Goal: Information Seeking & Learning: Learn about a topic

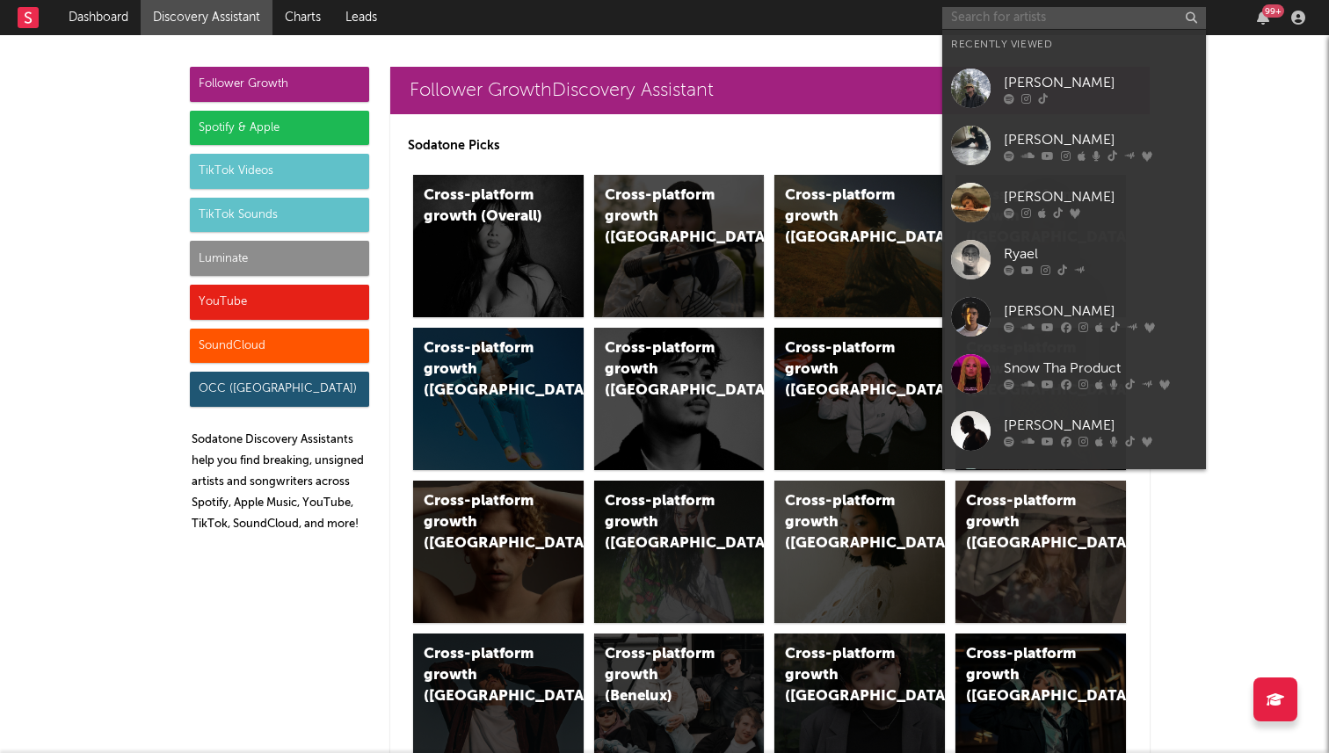
click at [1020, 18] on input "text" at bounding box center [1074, 18] width 264 height 22
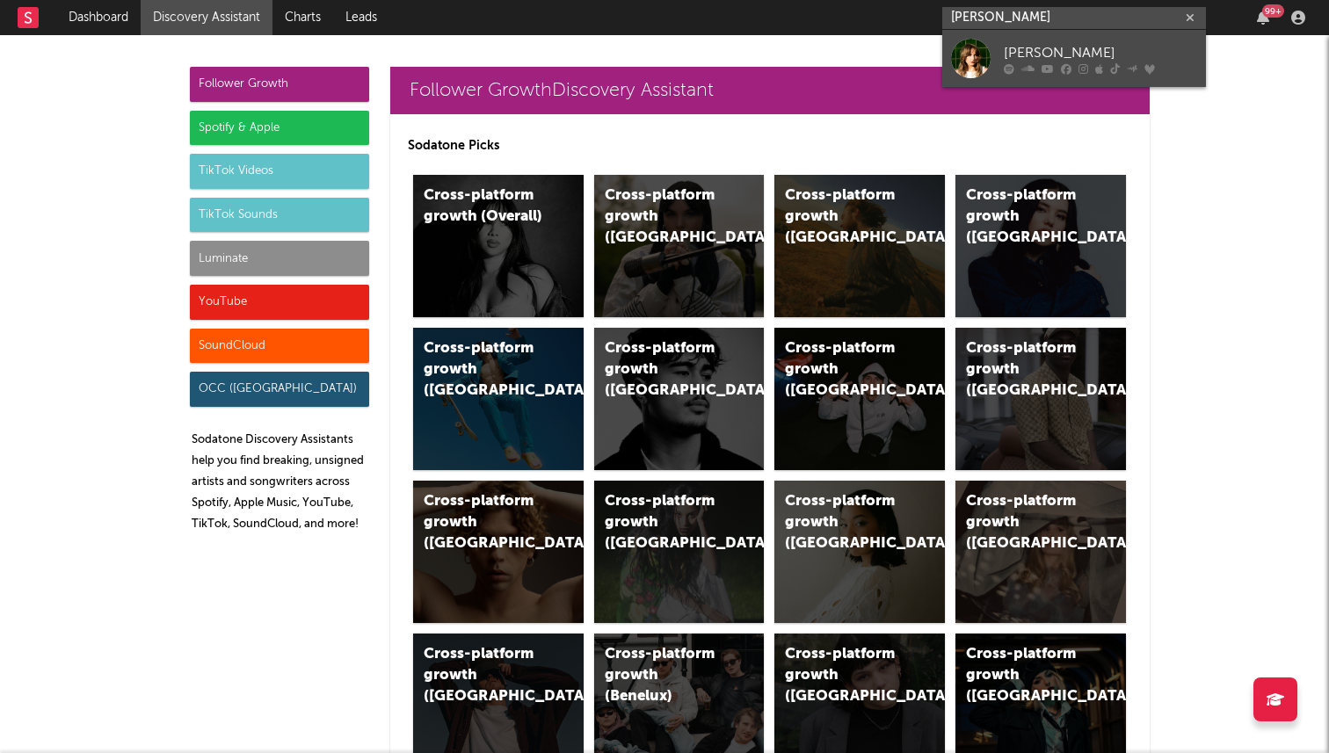
type input "[PERSON_NAME]"
click at [1049, 50] on div "[PERSON_NAME]" at bounding box center [1099, 52] width 193 height 21
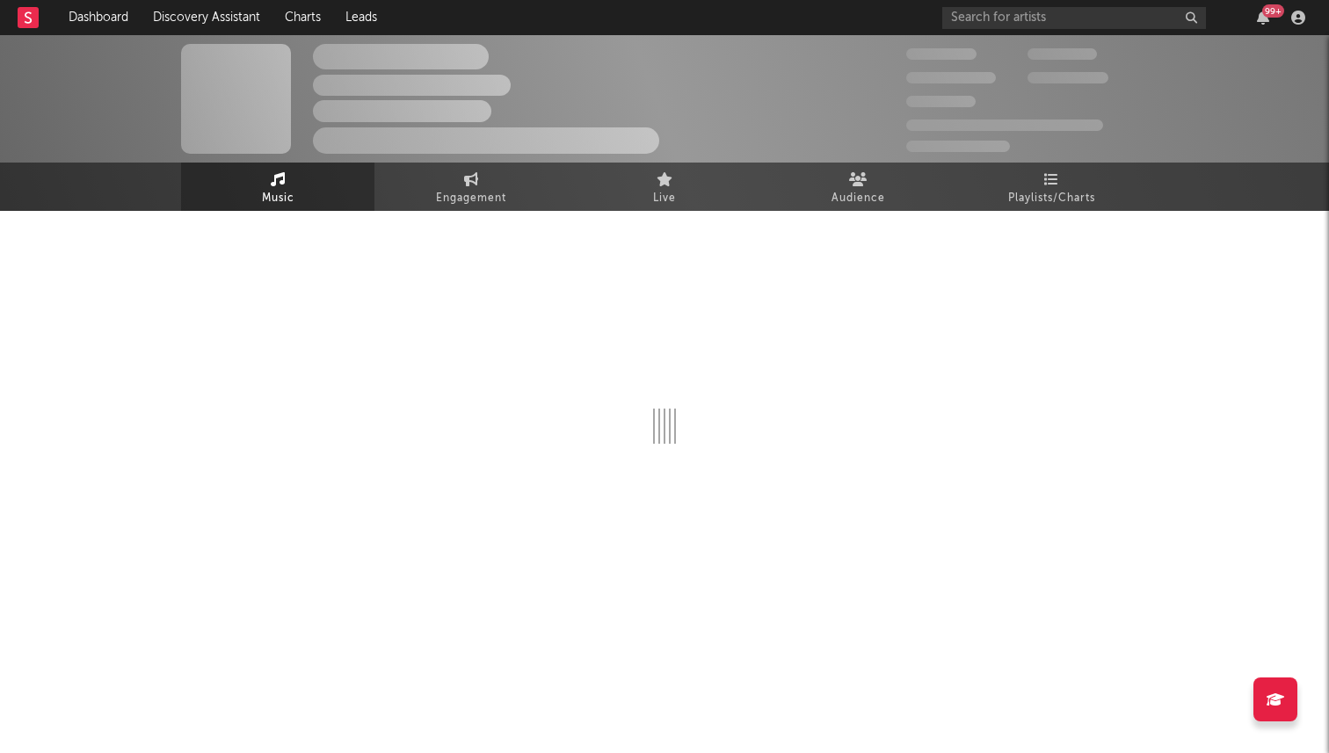
select select "6m"
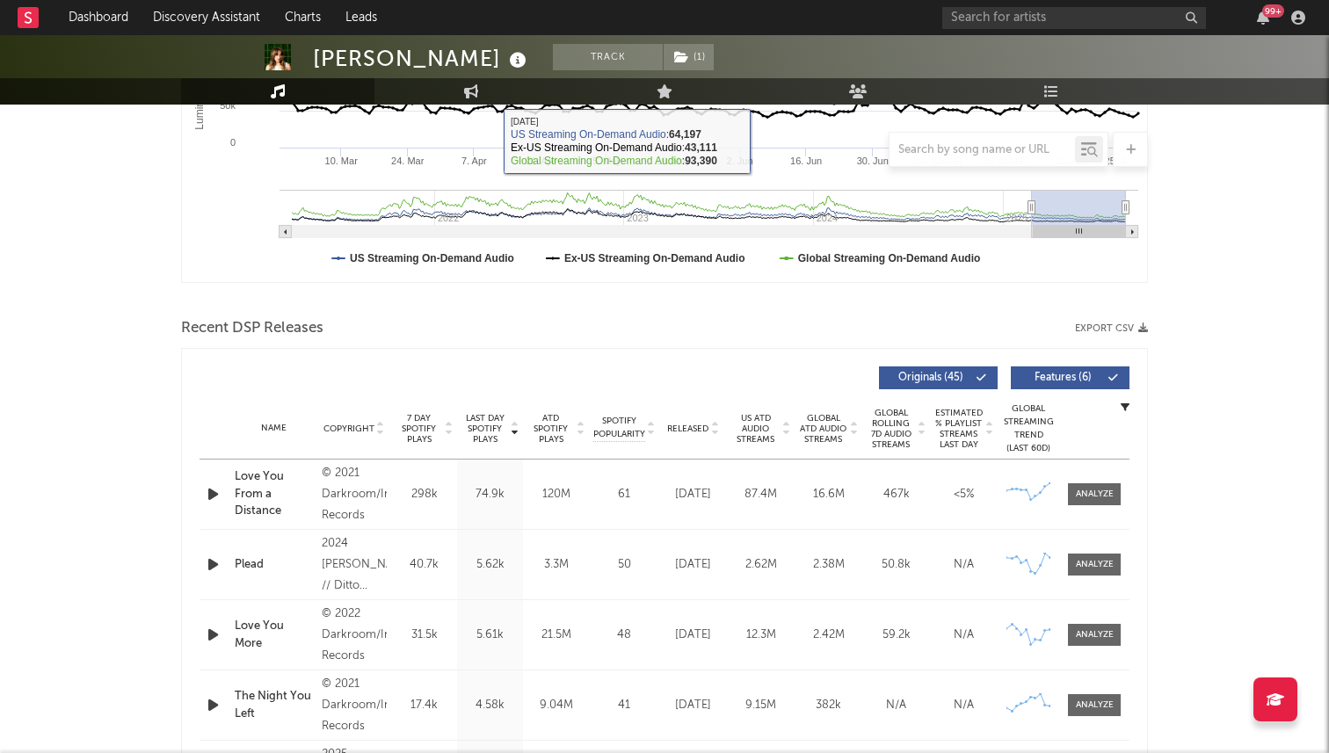
scroll to position [638, 0]
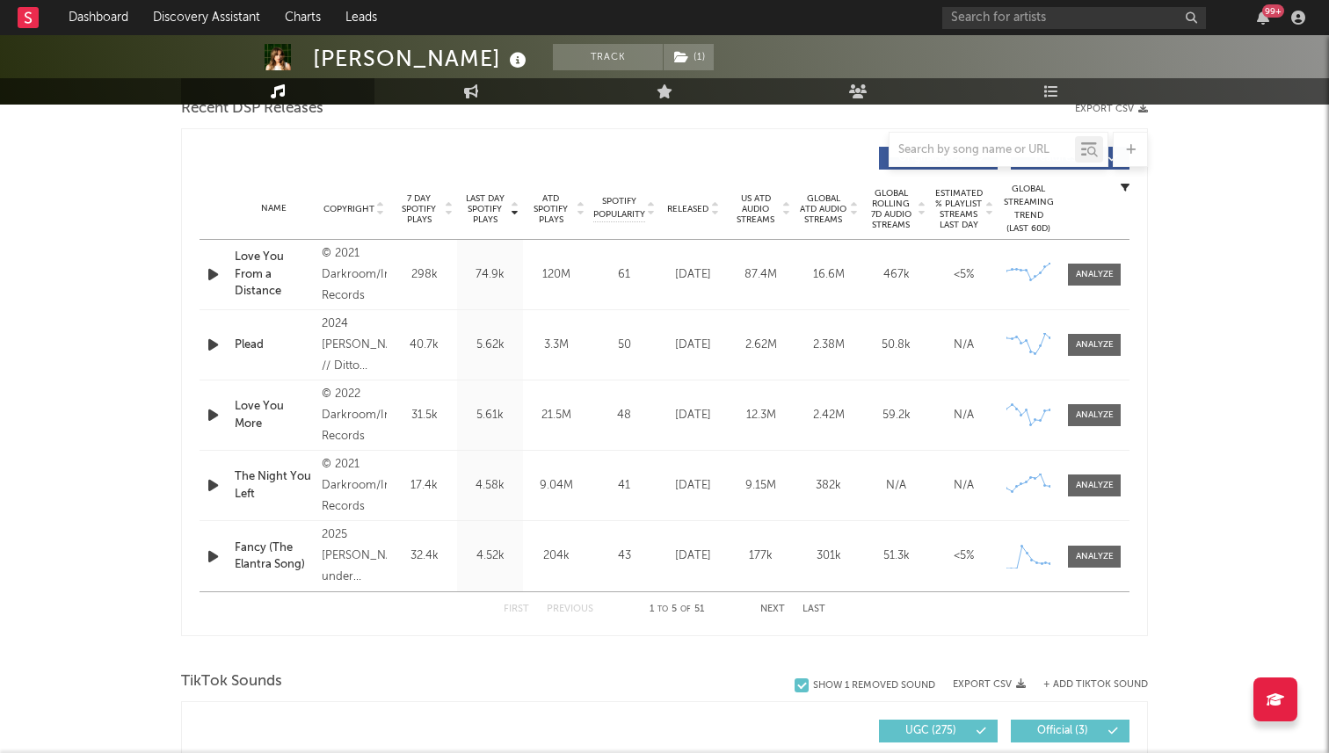
click at [698, 209] on span "Released" at bounding box center [687, 209] width 41 height 11
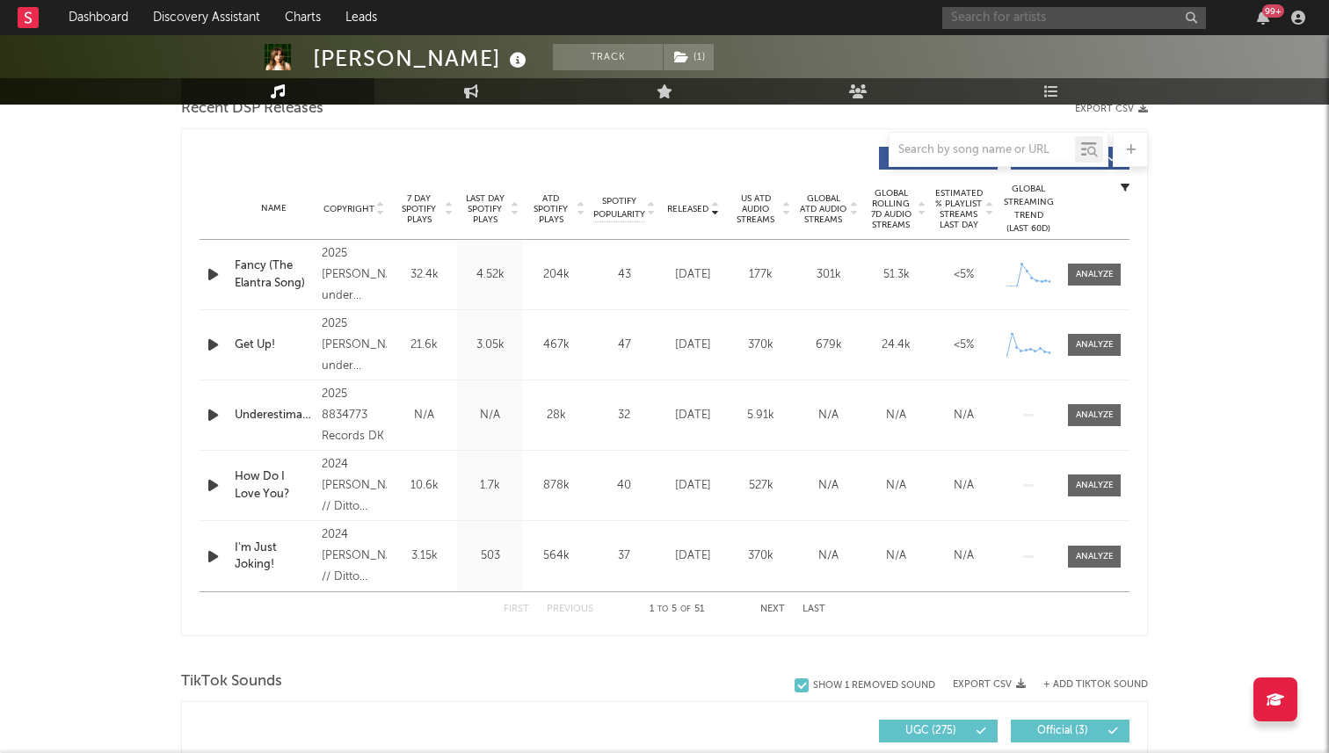
click at [1020, 20] on input "text" at bounding box center [1074, 18] width 264 height 22
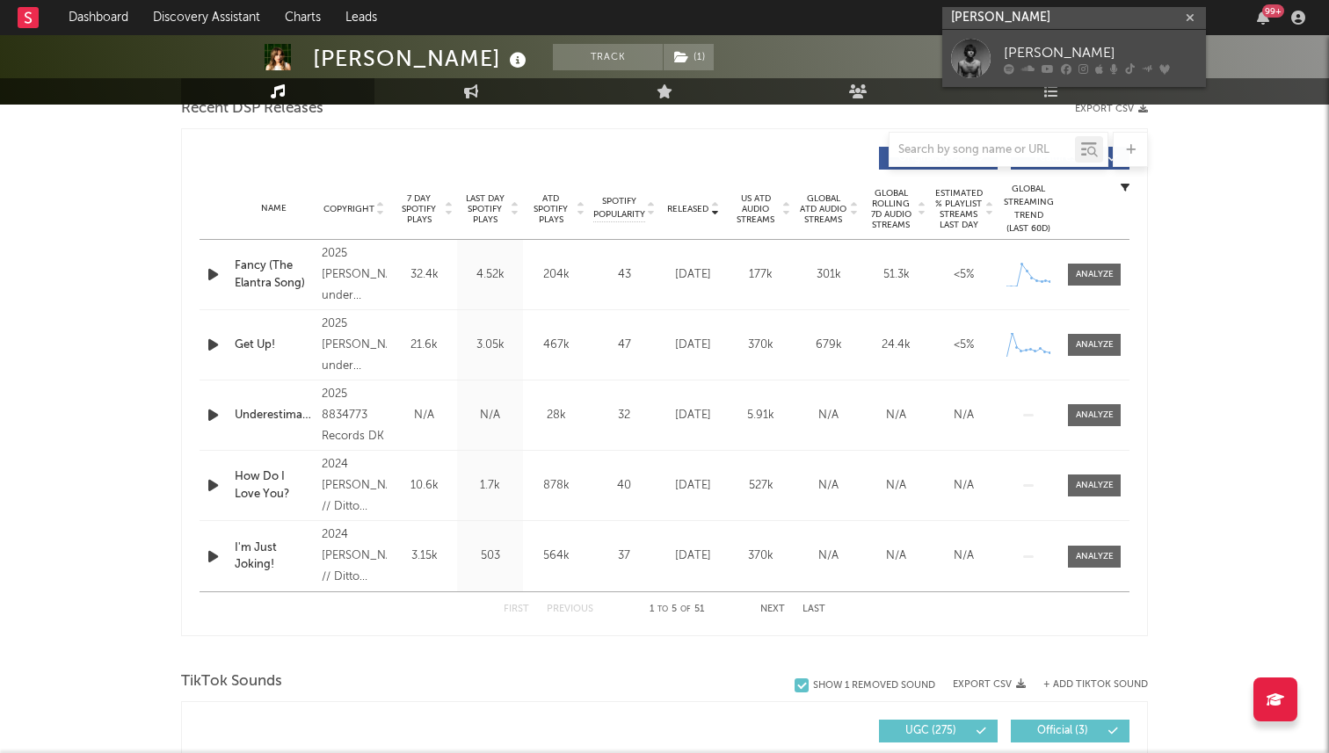
type input "[PERSON_NAME]"
click at [976, 56] on div at bounding box center [971, 59] width 40 height 40
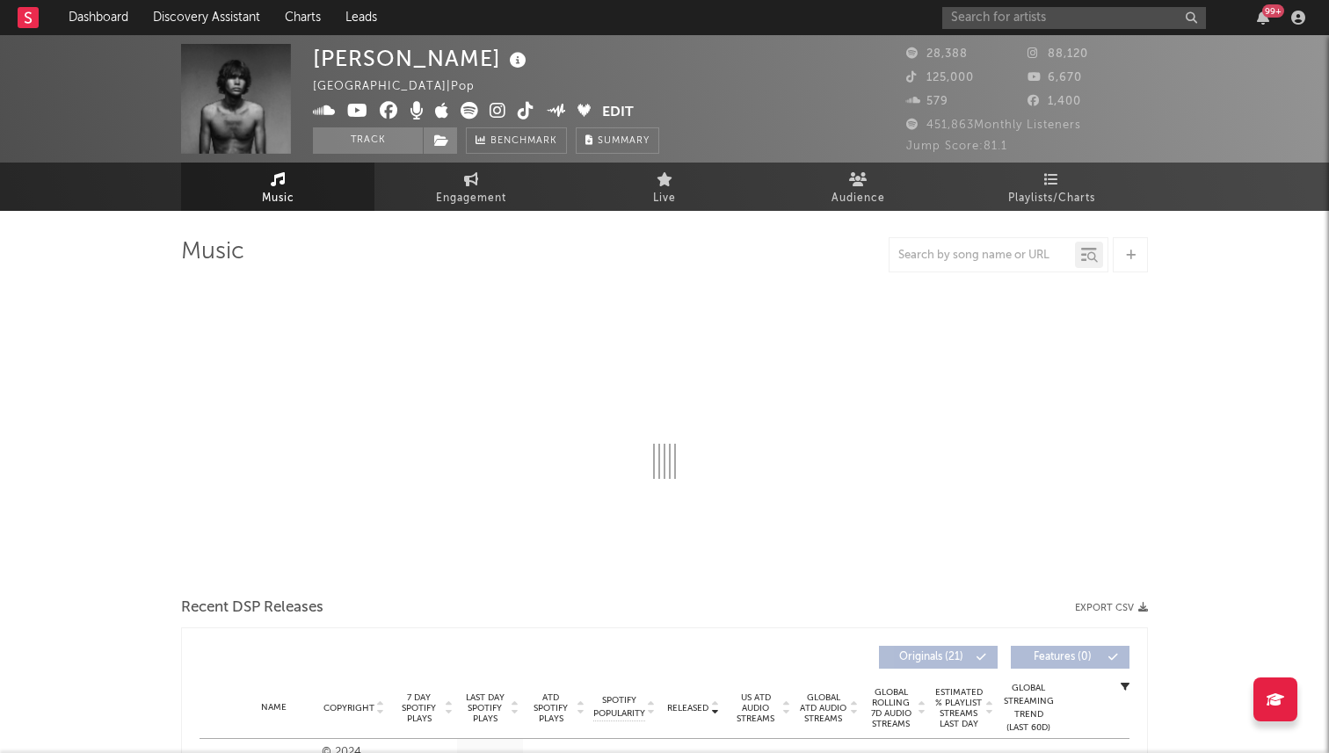
select select "6m"
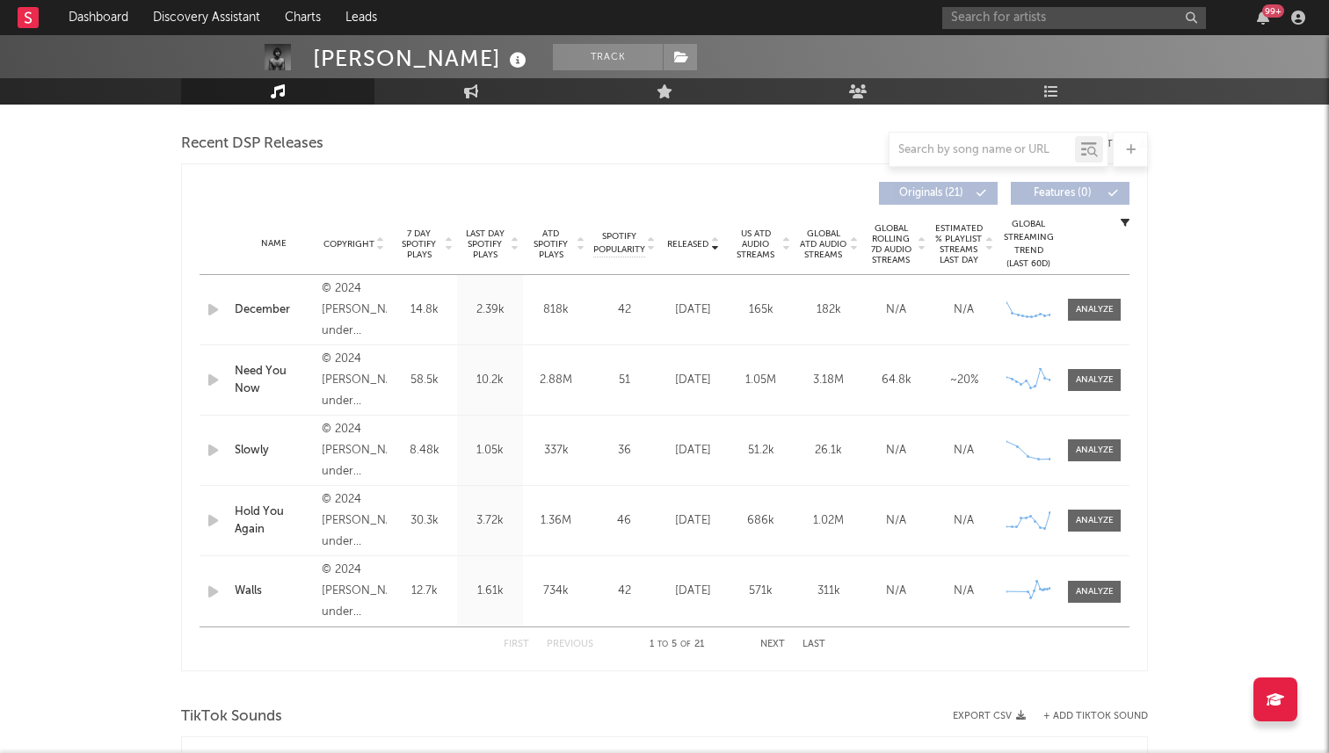
scroll to position [576, 0]
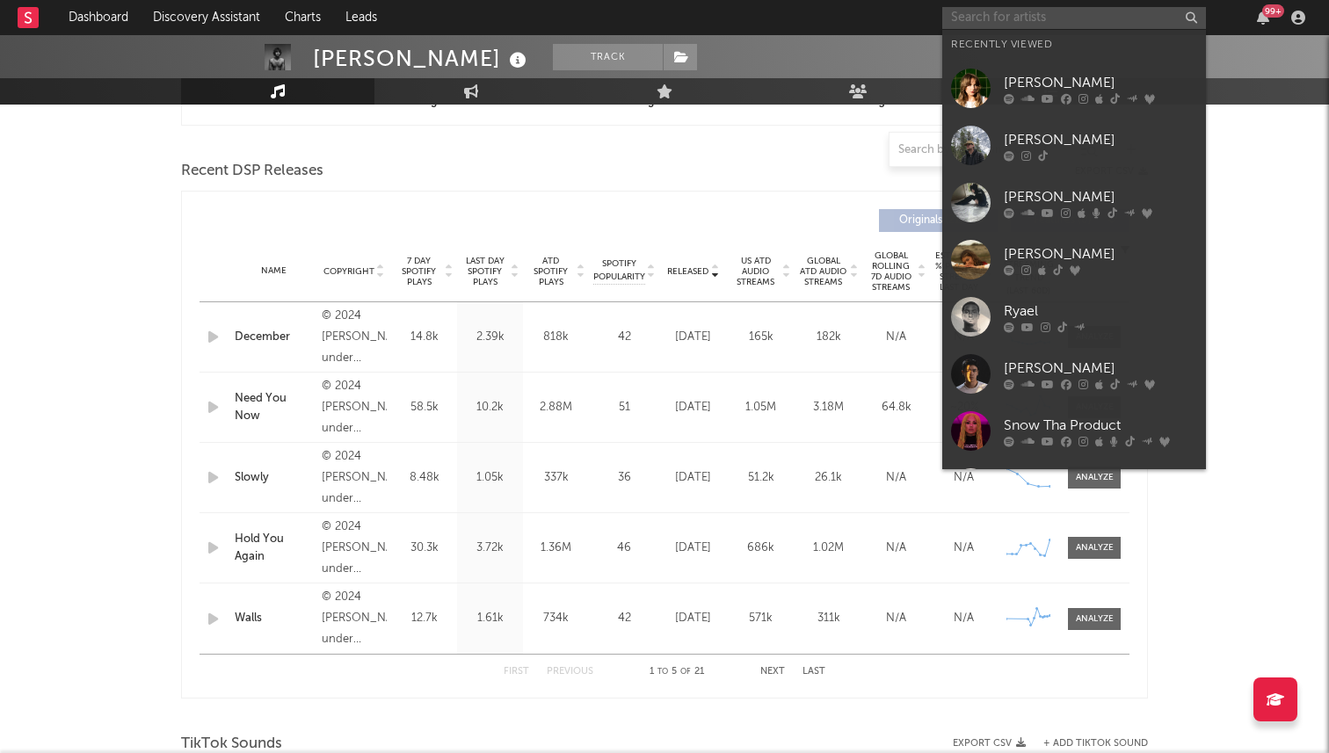
click at [997, 16] on input "text" at bounding box center [1074, 18] width 264 height 22
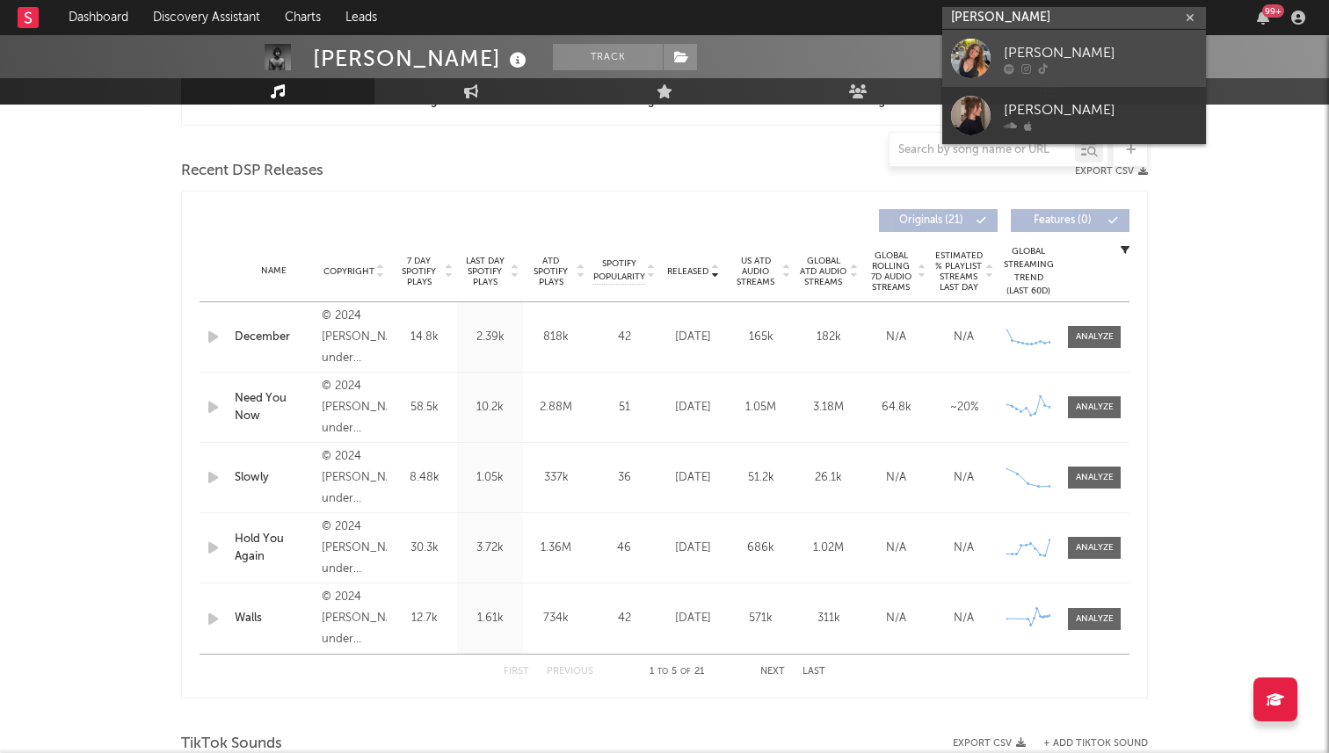
type input "[PERSON_NAME]"
click at [969, 55] on div at bounding box center [971, 59] width 40 height 40
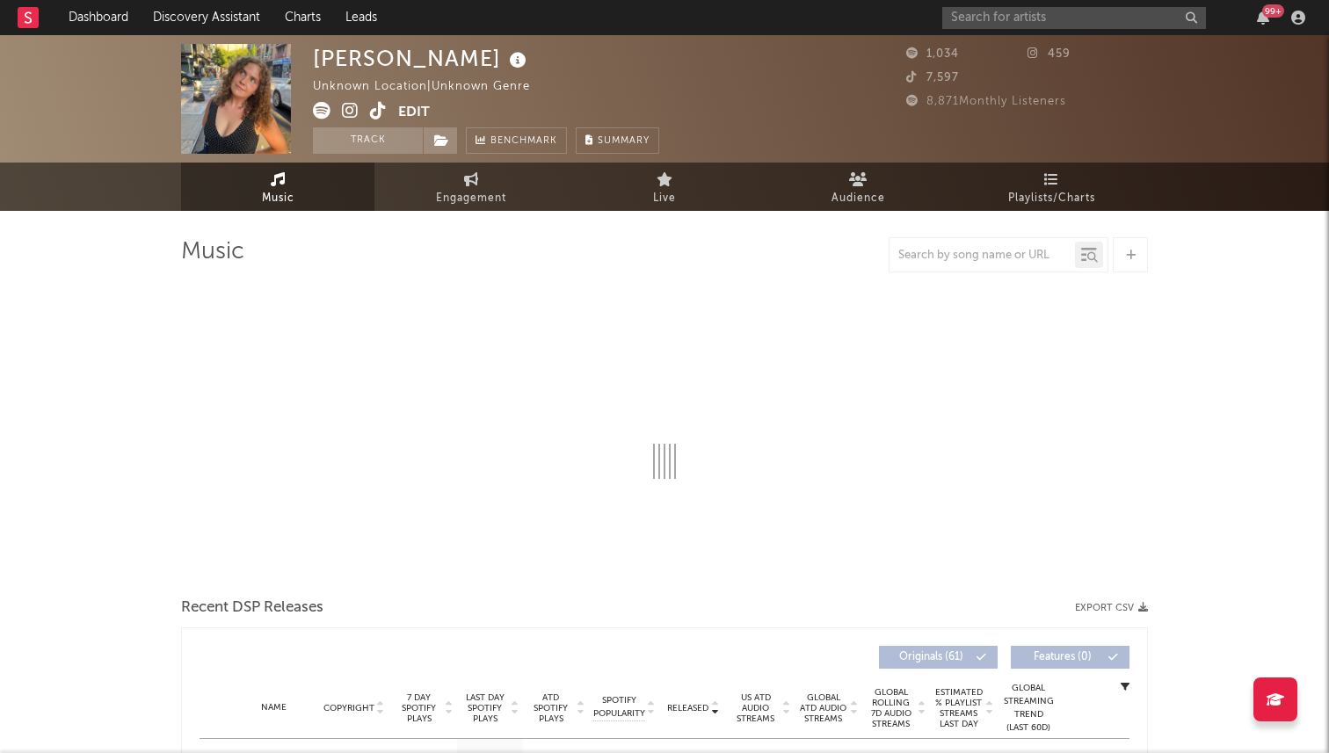
select select "1w"
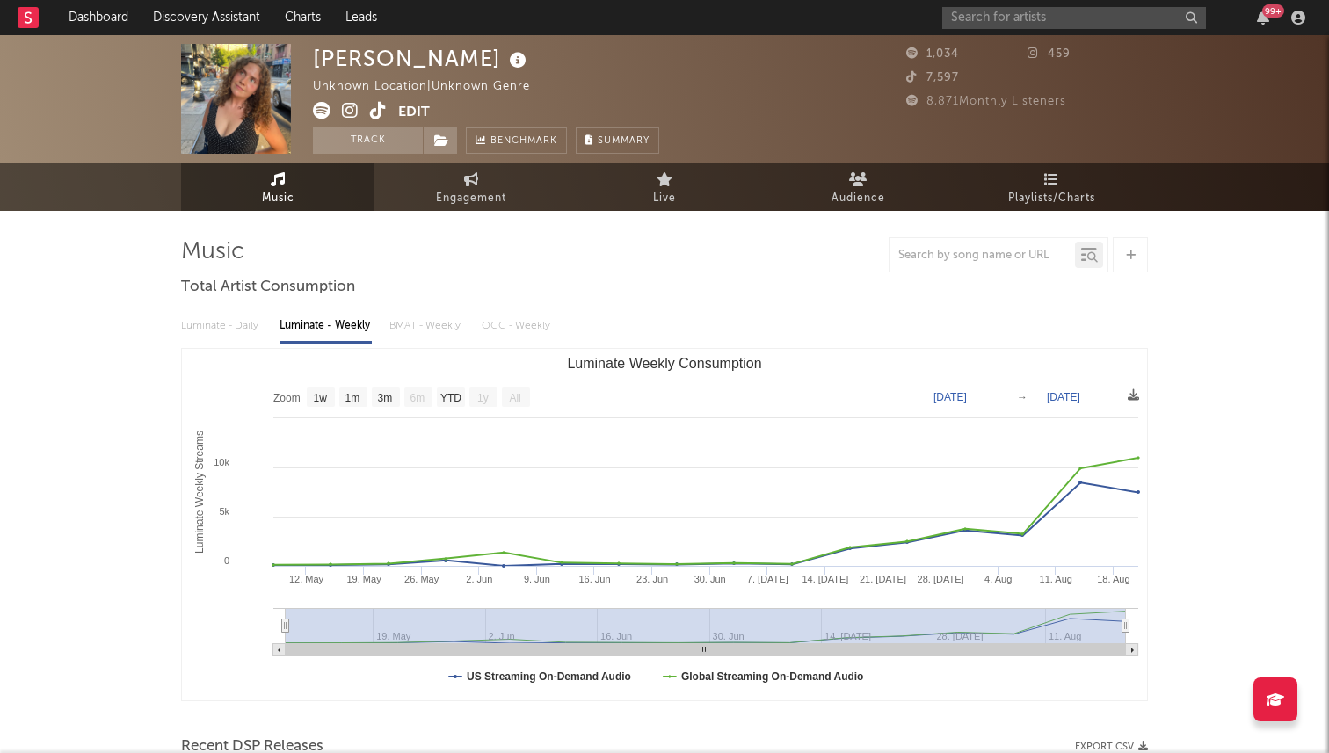
drag, startPoint x: 969, startPoint y: 55, endPoint x: 1046, endPoint y: 55, distance: 77.3
click at [974, 55] on div "1,034" at bounding box center [966, 54] width 121 height 21
click at [489, 181] on link "Engagement" at bounding box center [470, 187] width 193 height 48
select select "1w"
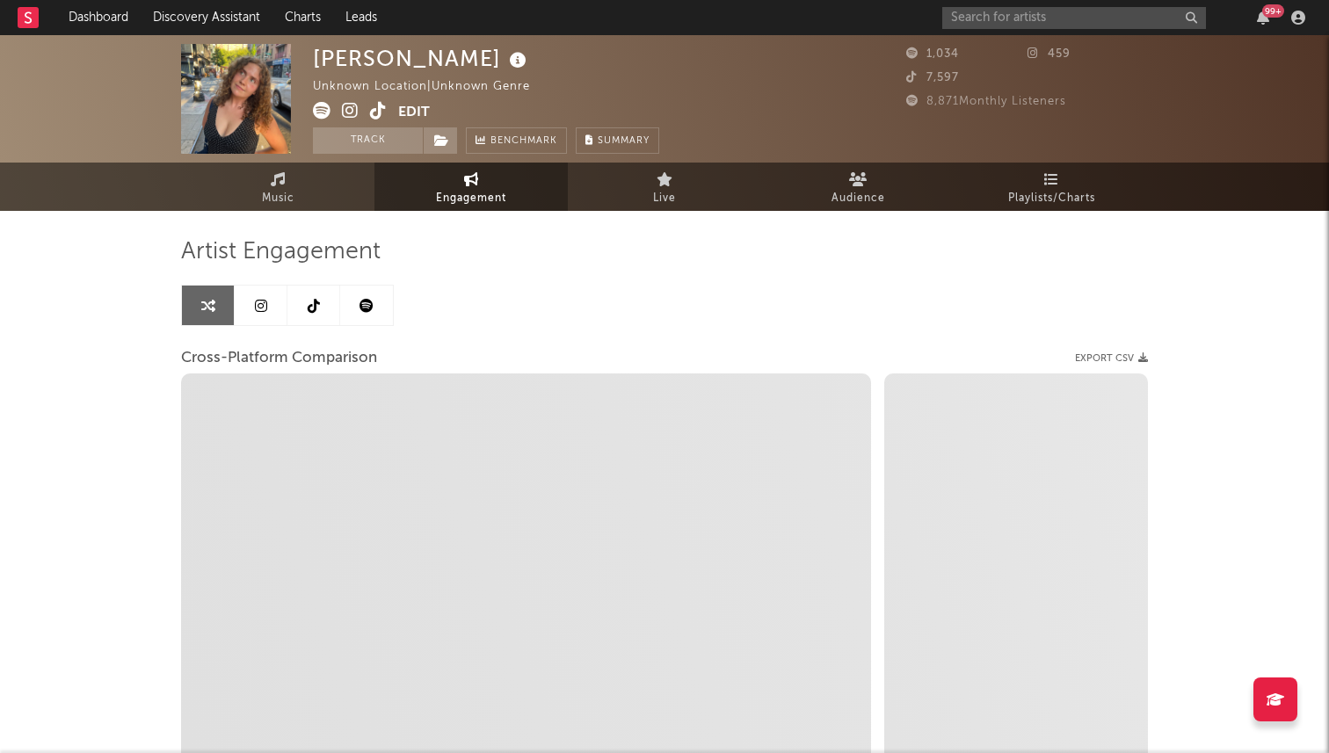
click at [287, 306] on link at bounding box center [313, 306] width 53 height 40
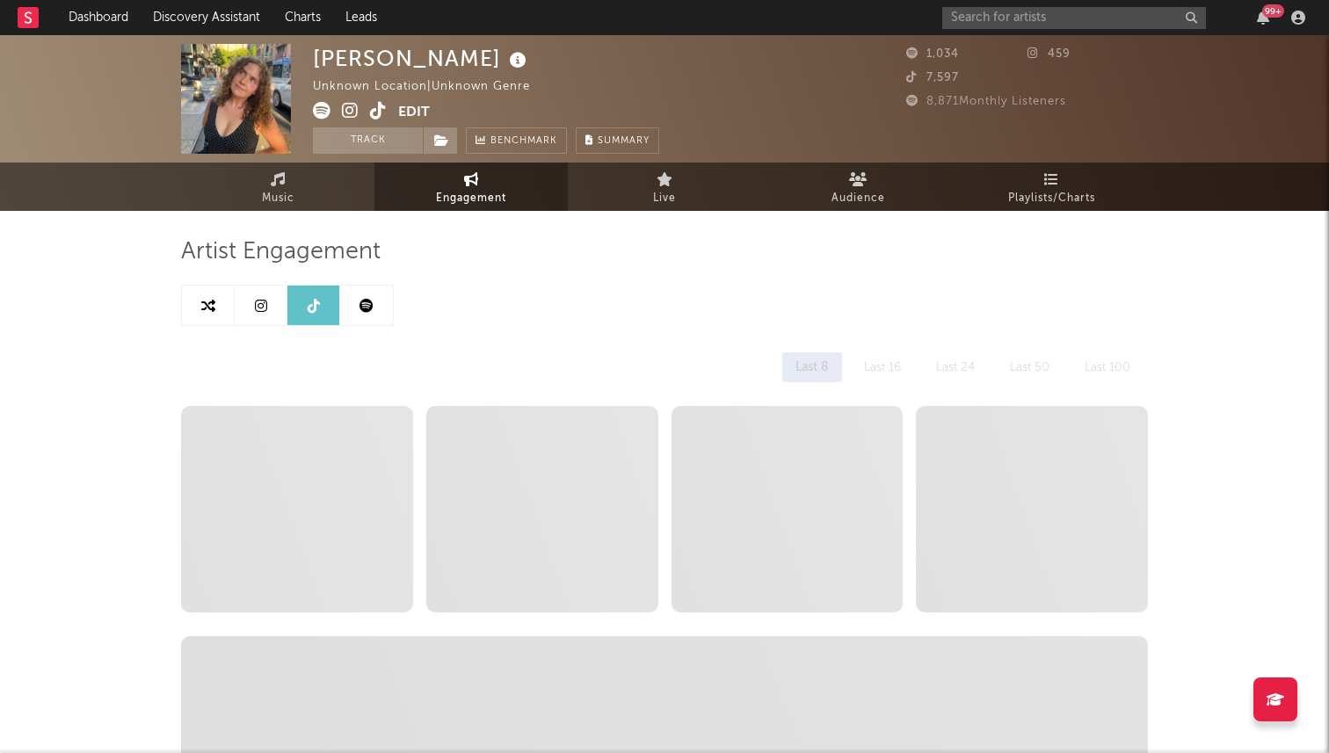
select select "1w"
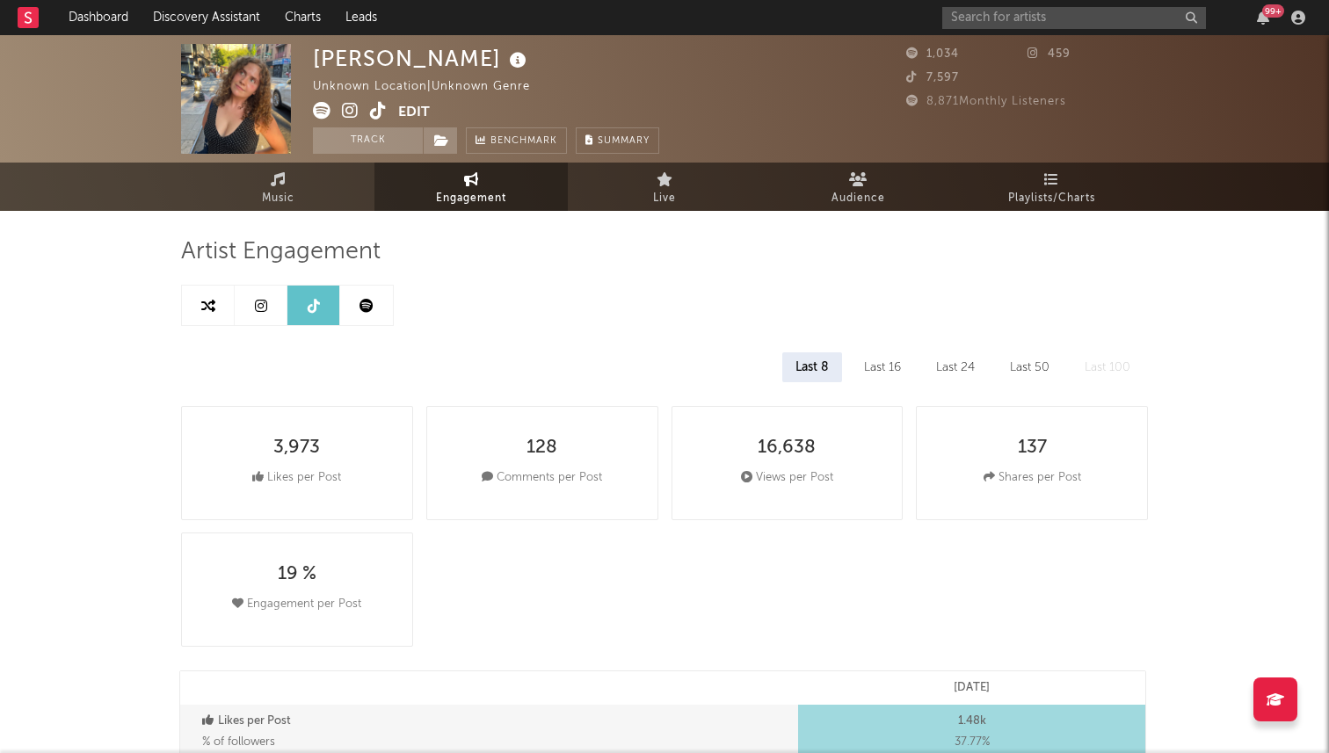
click at [1044, 1] on div "99 +" at bounding box center [1126, 17] width 369 height 35
click at [1033, 11] on input "text" at bounding box center [1074, 18] width 264 height 22
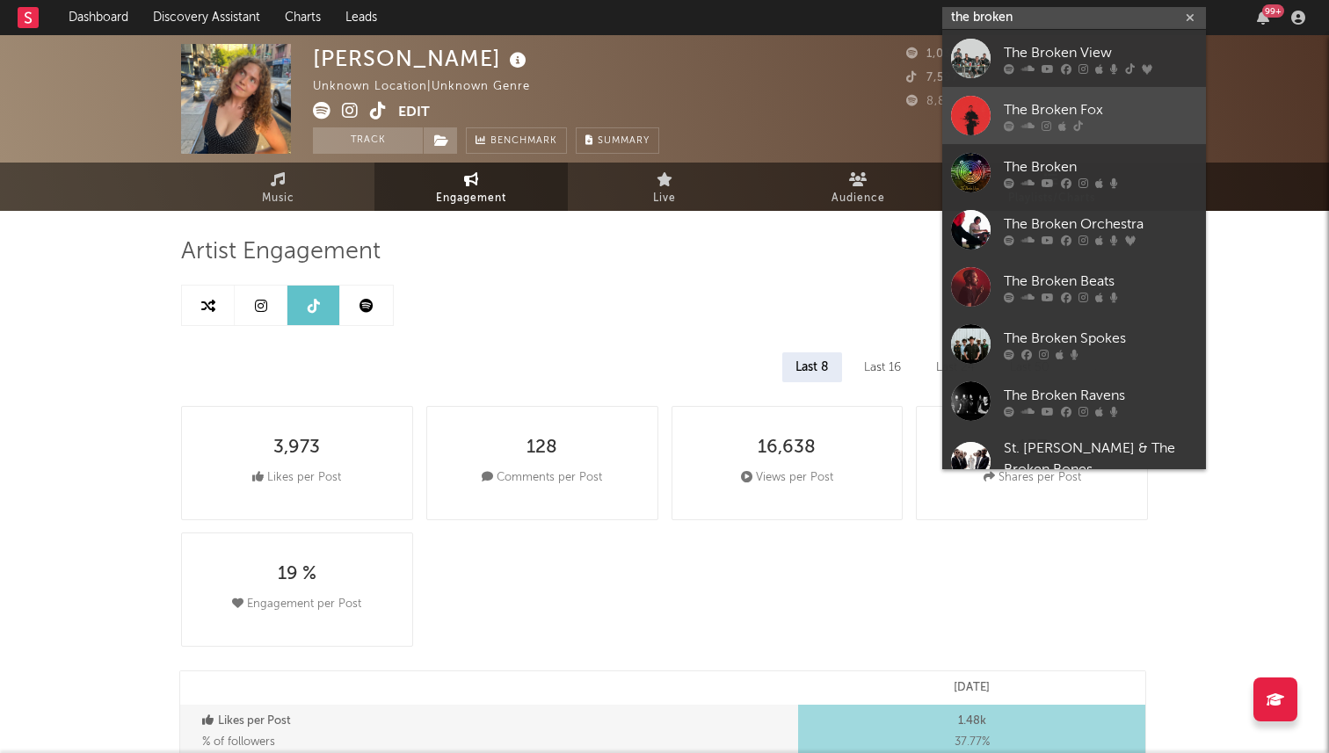
type input "the broken"
click at [995, 107] on link "The Broken Fox" at bounding box center [1074, 115] width 264 height 57
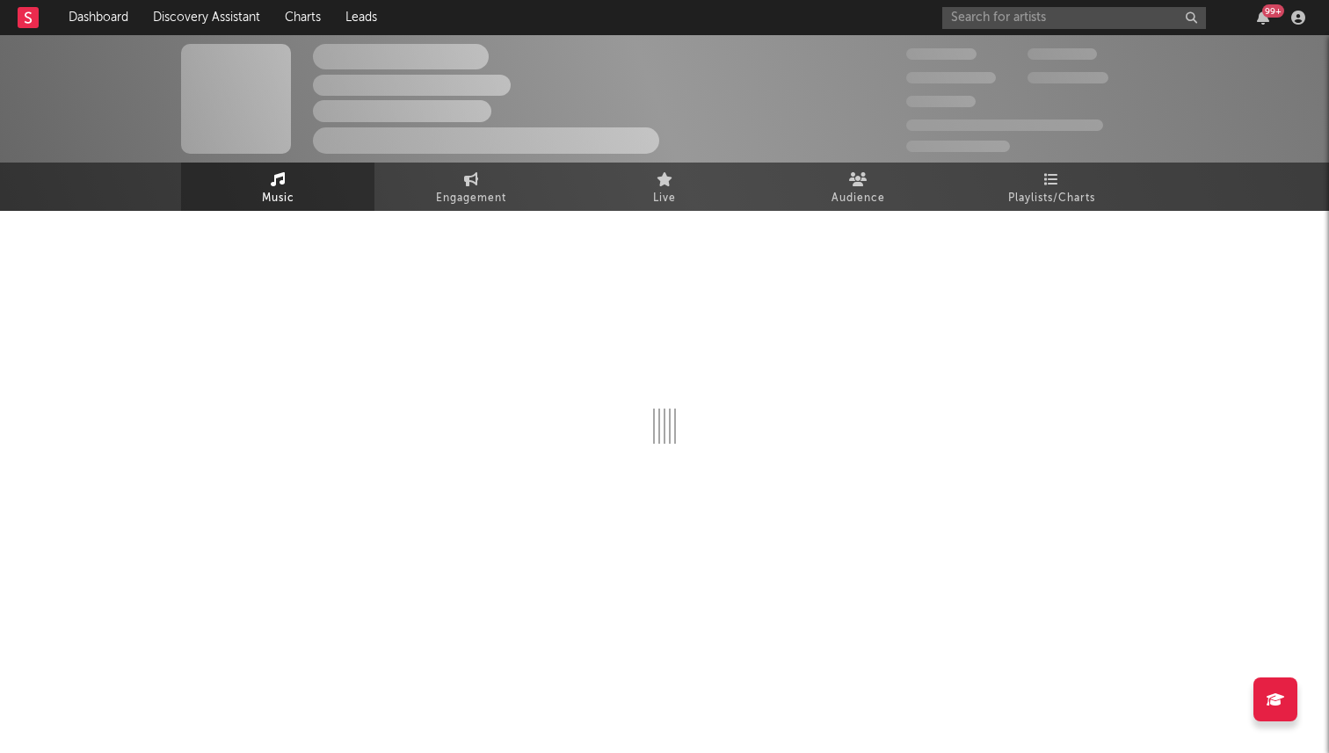
select select "1w"
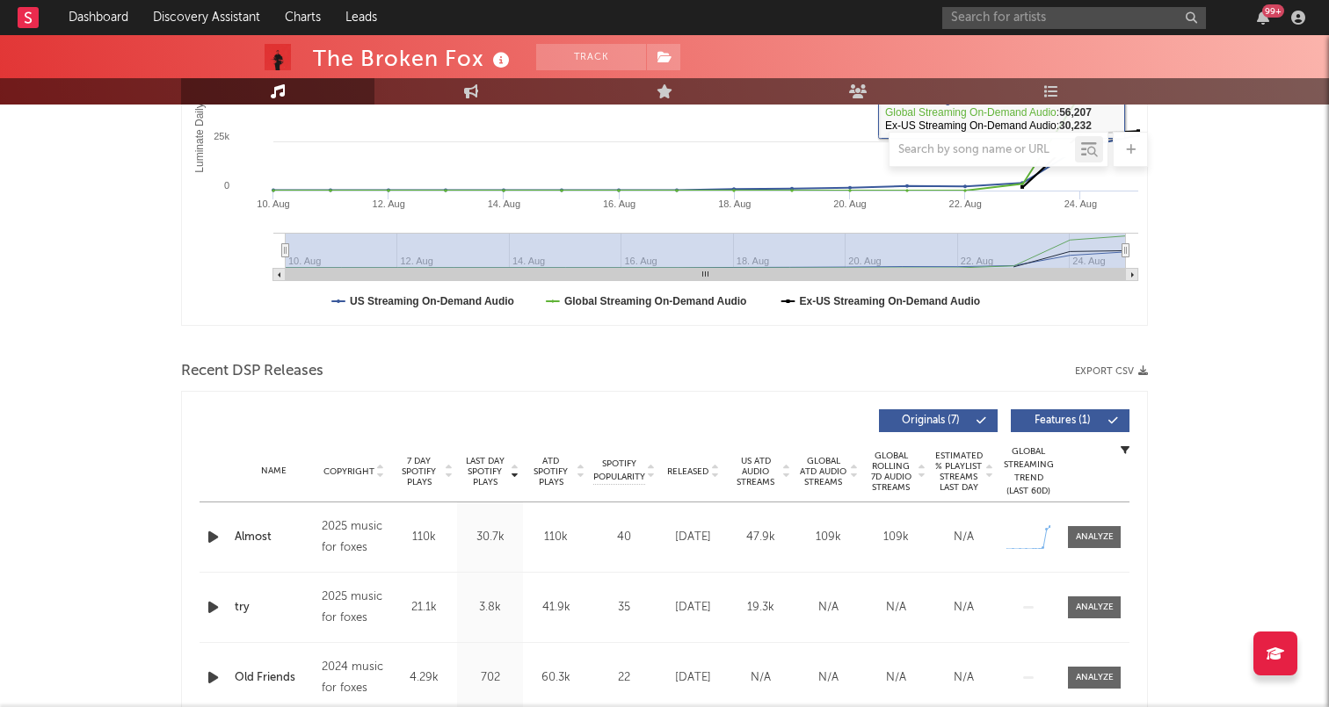
scroll to position [431, 0]
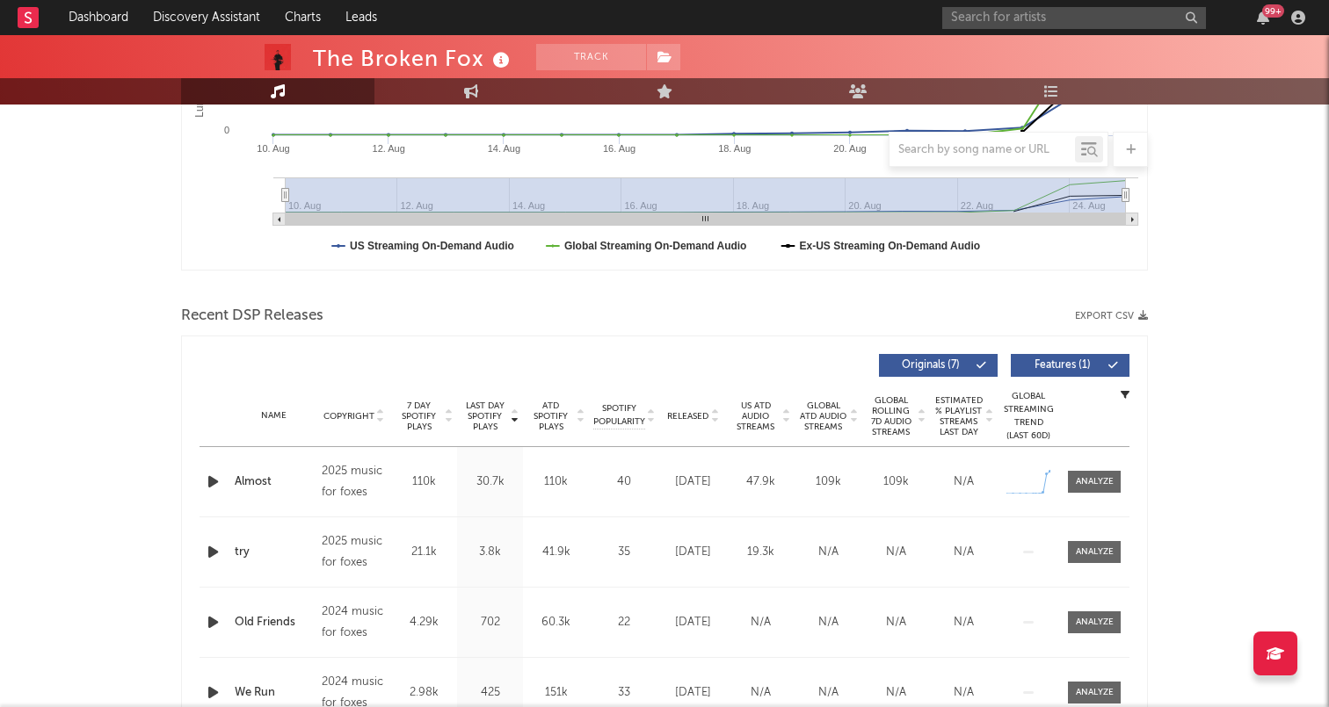
click at [211, 480] on icon "button" at bounding box center [213, 482] width 18 height 22
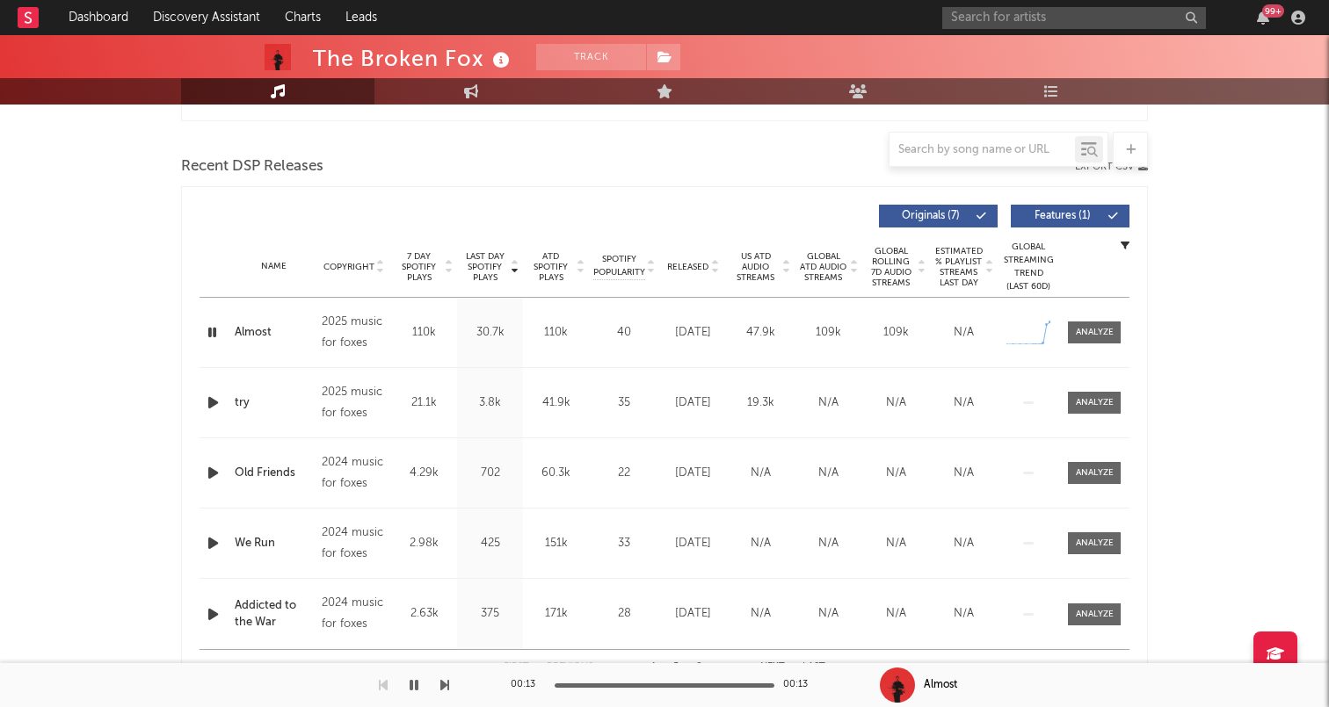
scroll to position [0, 0]
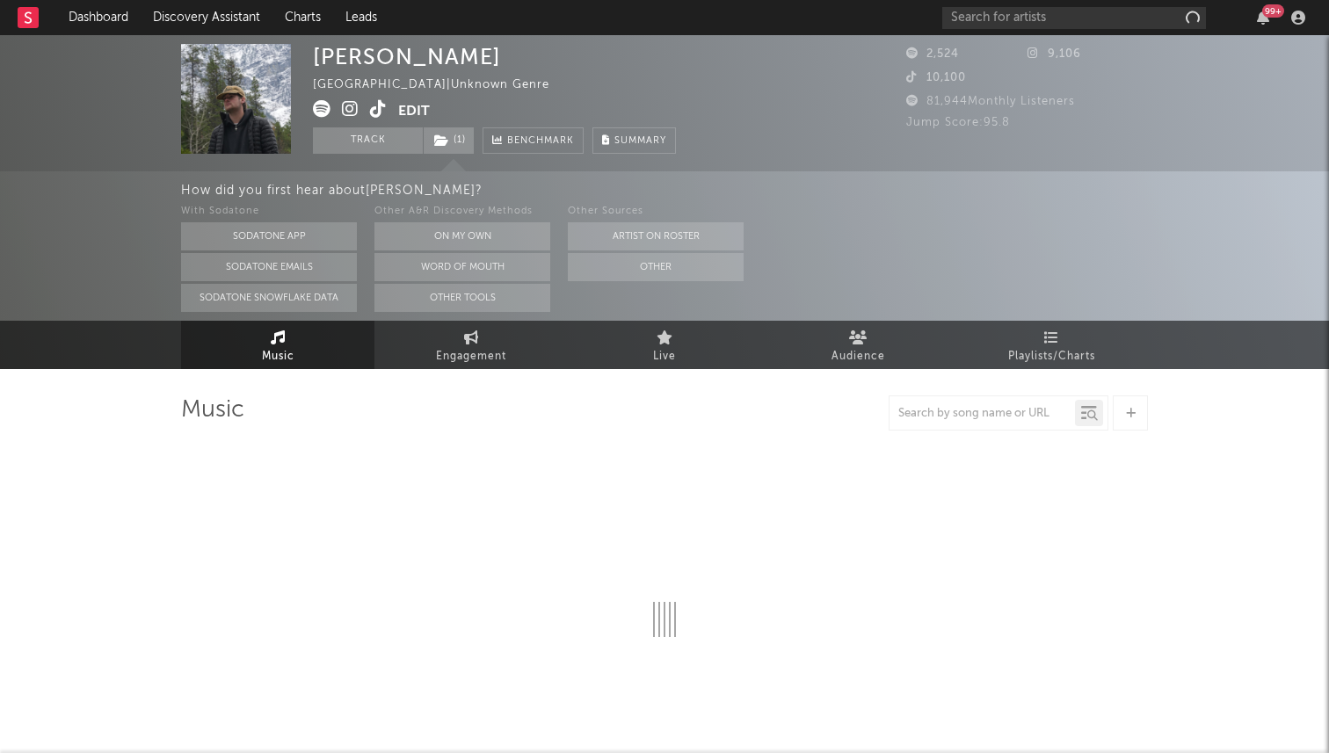
select select "6m"
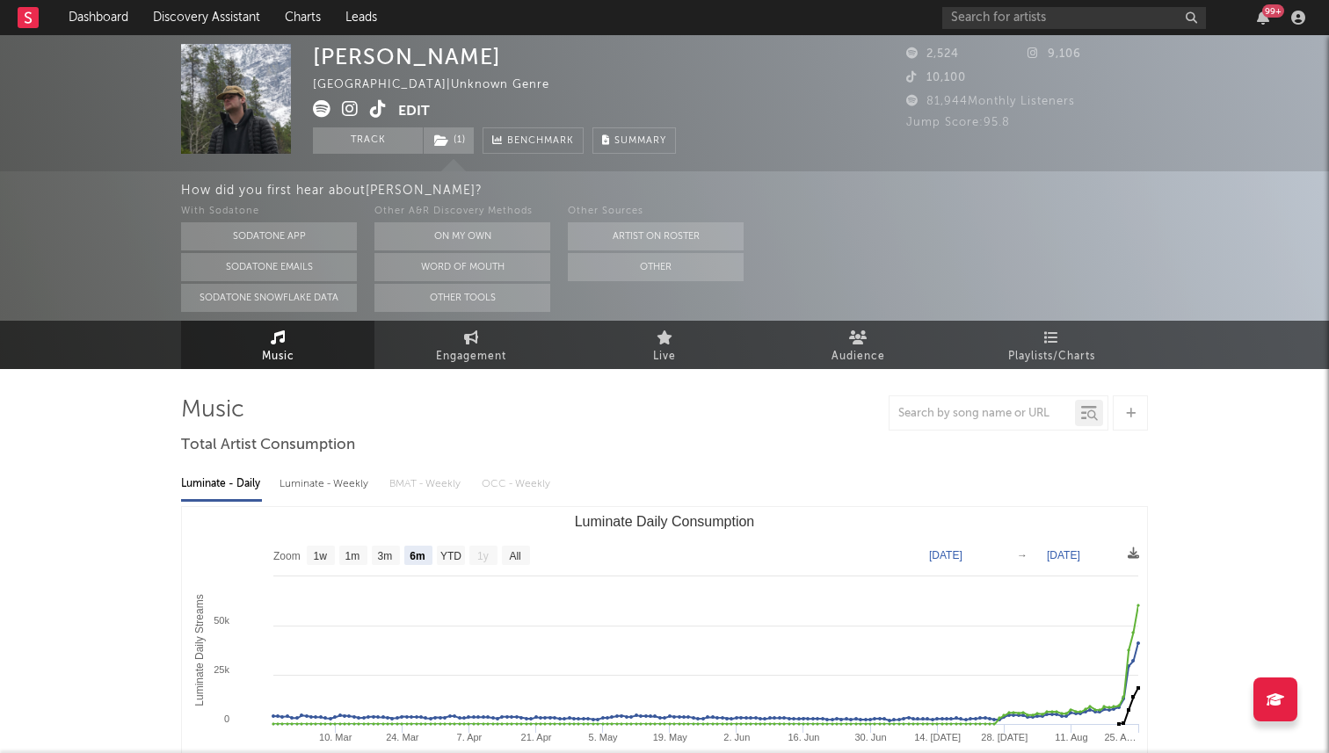
click at [380, 109] on icon at bounding box center [378, 109] width 17 height 18
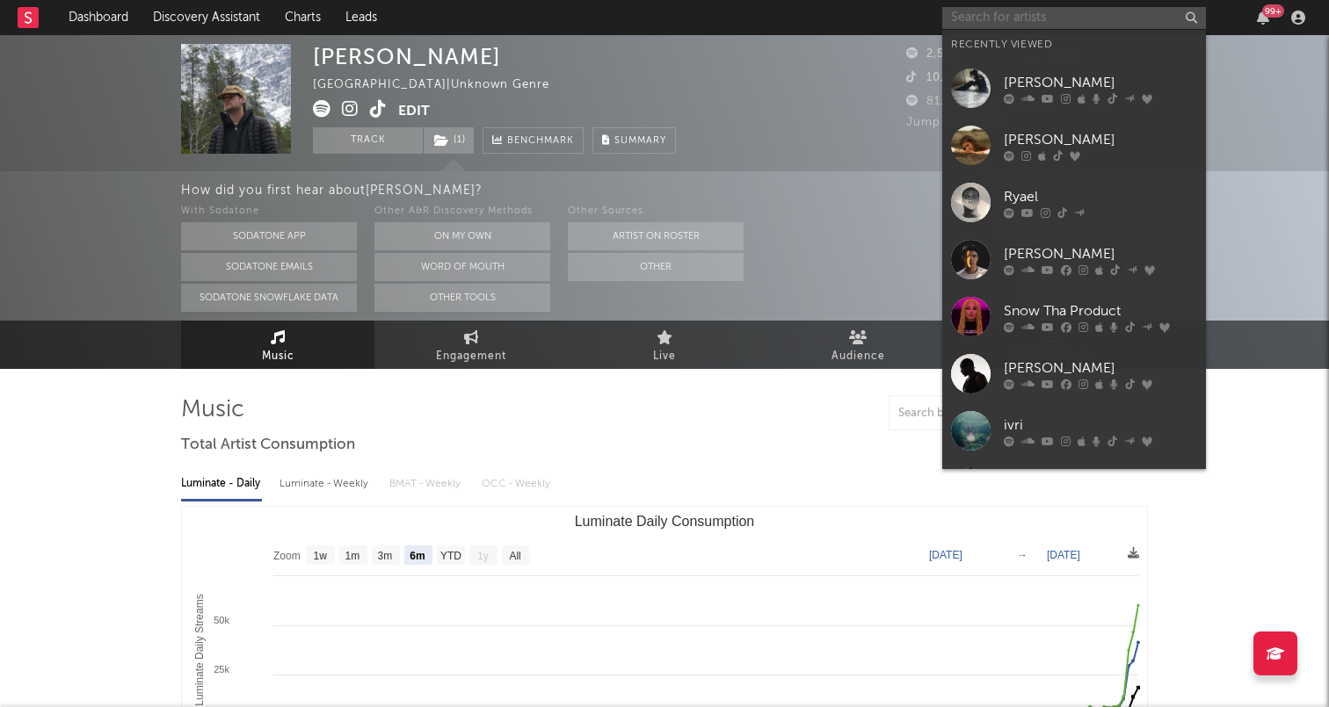
click at [981, 18] on input "text" at bounding box center [1074, 18] width 264 height 22
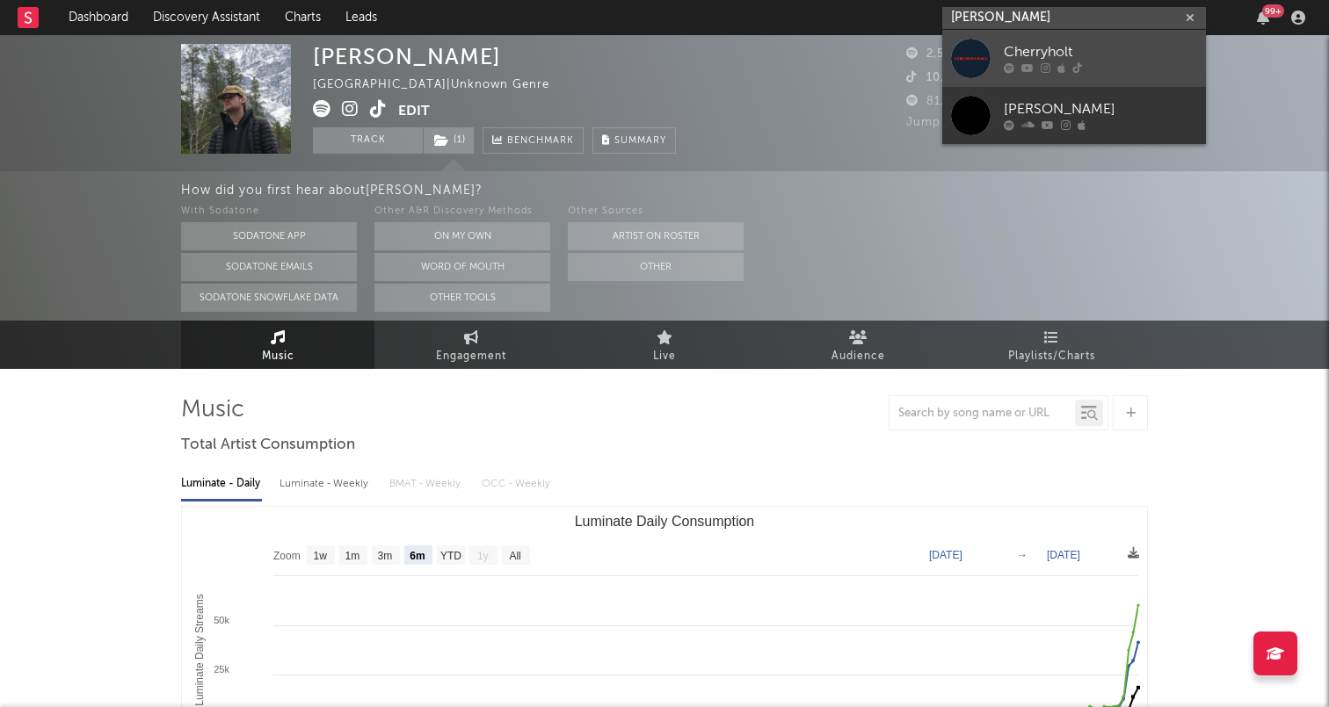
type input "cherry holt"
click at [1123, 52] on div "Cherryholt" at bounding box center [1099, 52] width 193 height 21
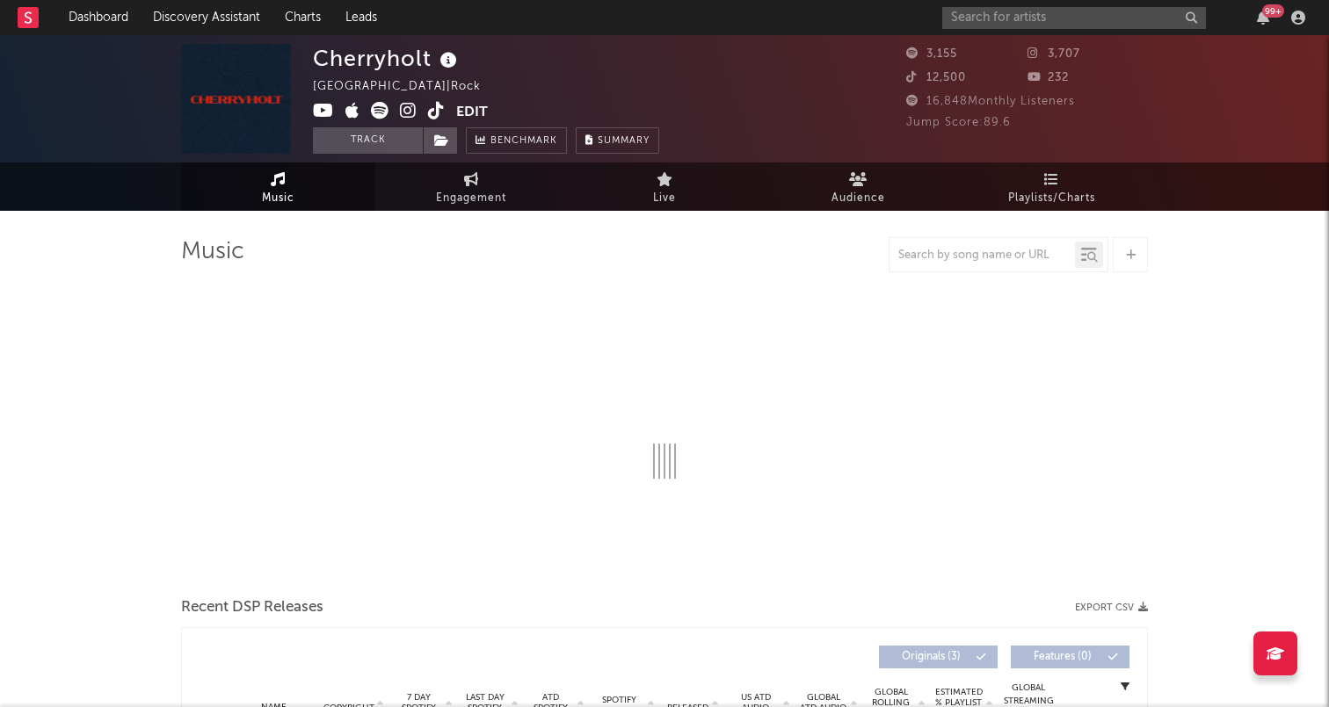
select select "1w"
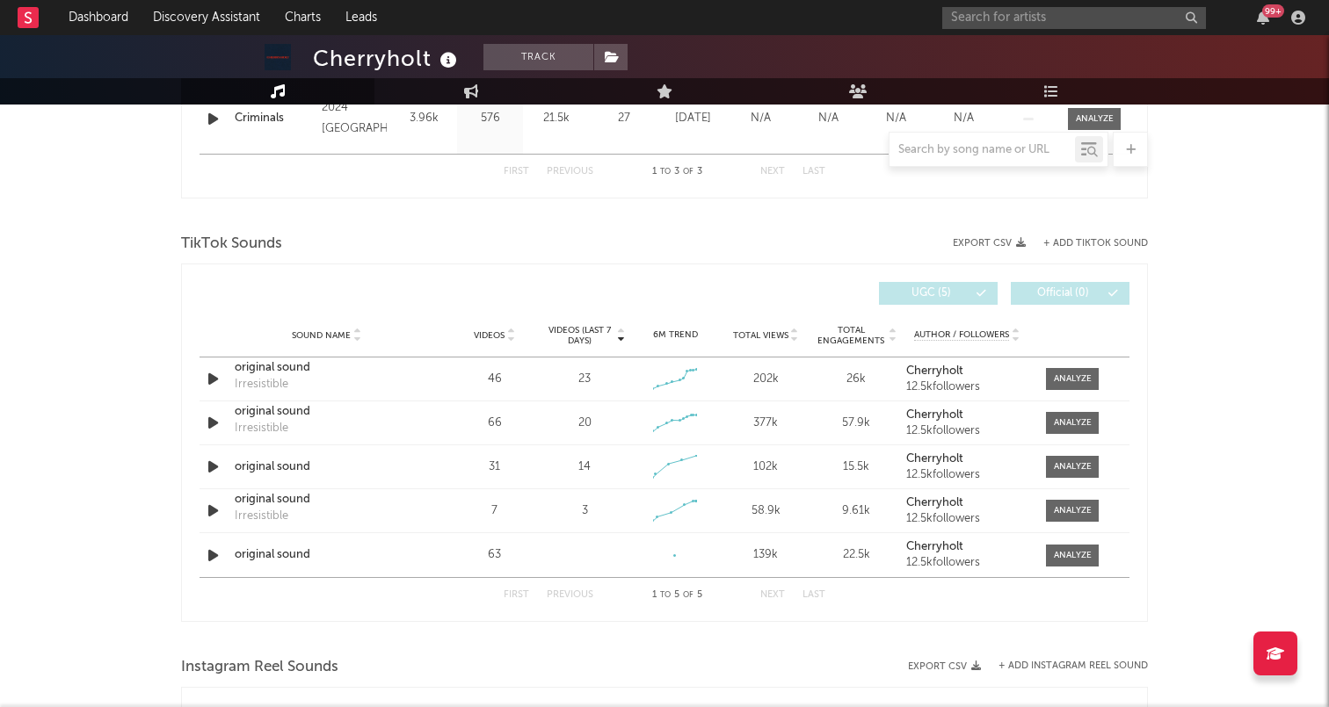
scroll to position [933, 0]
click at [1070, 386] on div at bounding box center [1073, 380] width 38 height 13
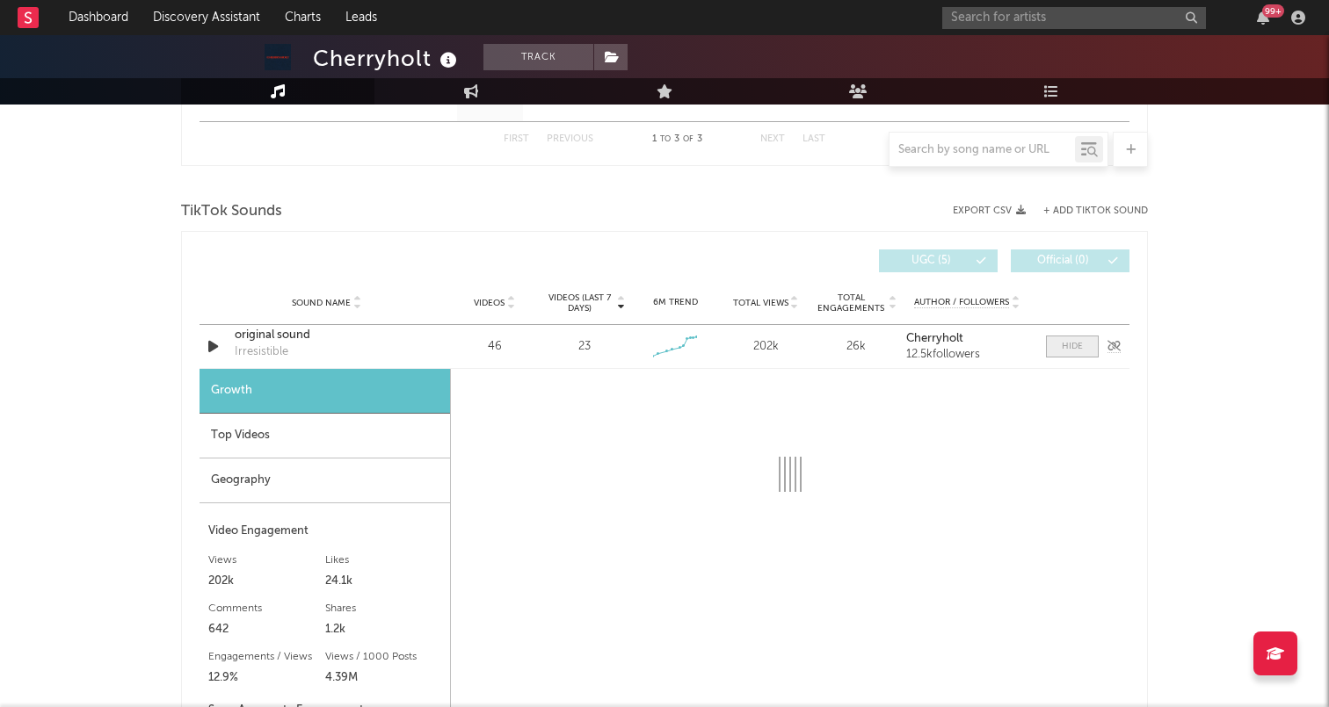
select select "1w"
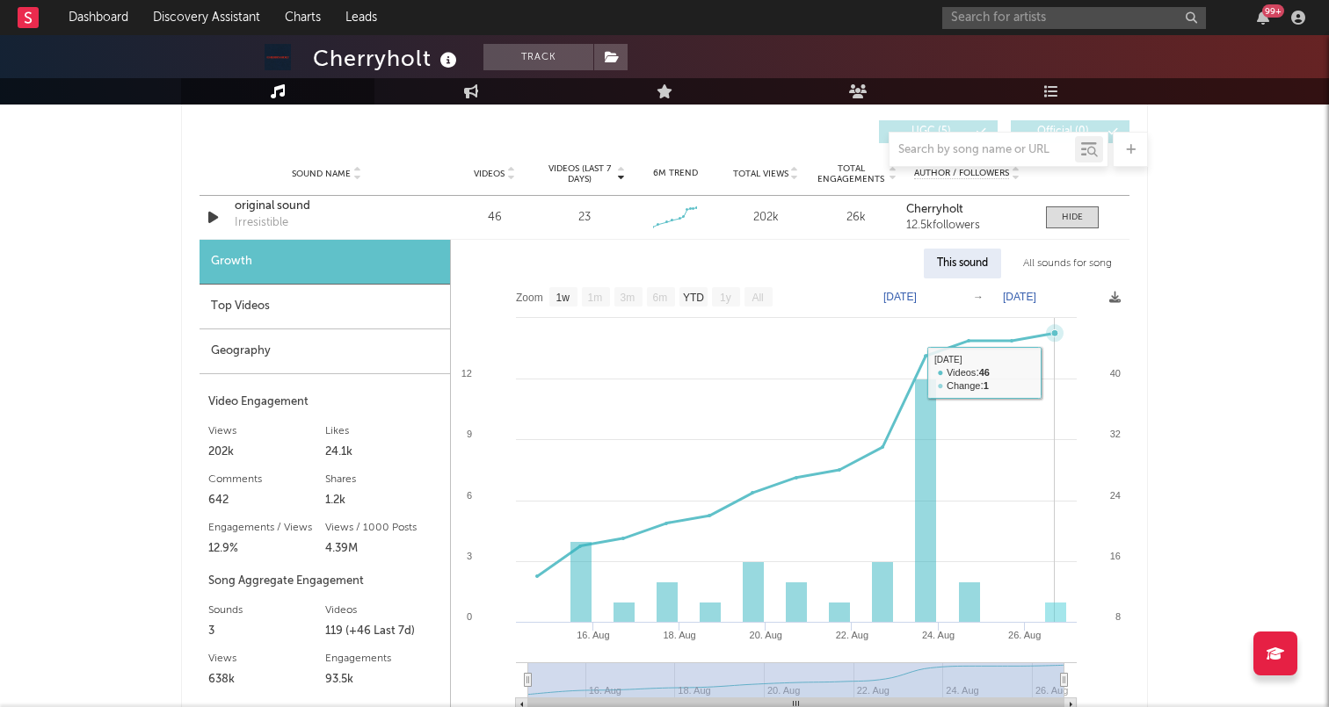
scroll to position [952, 0]
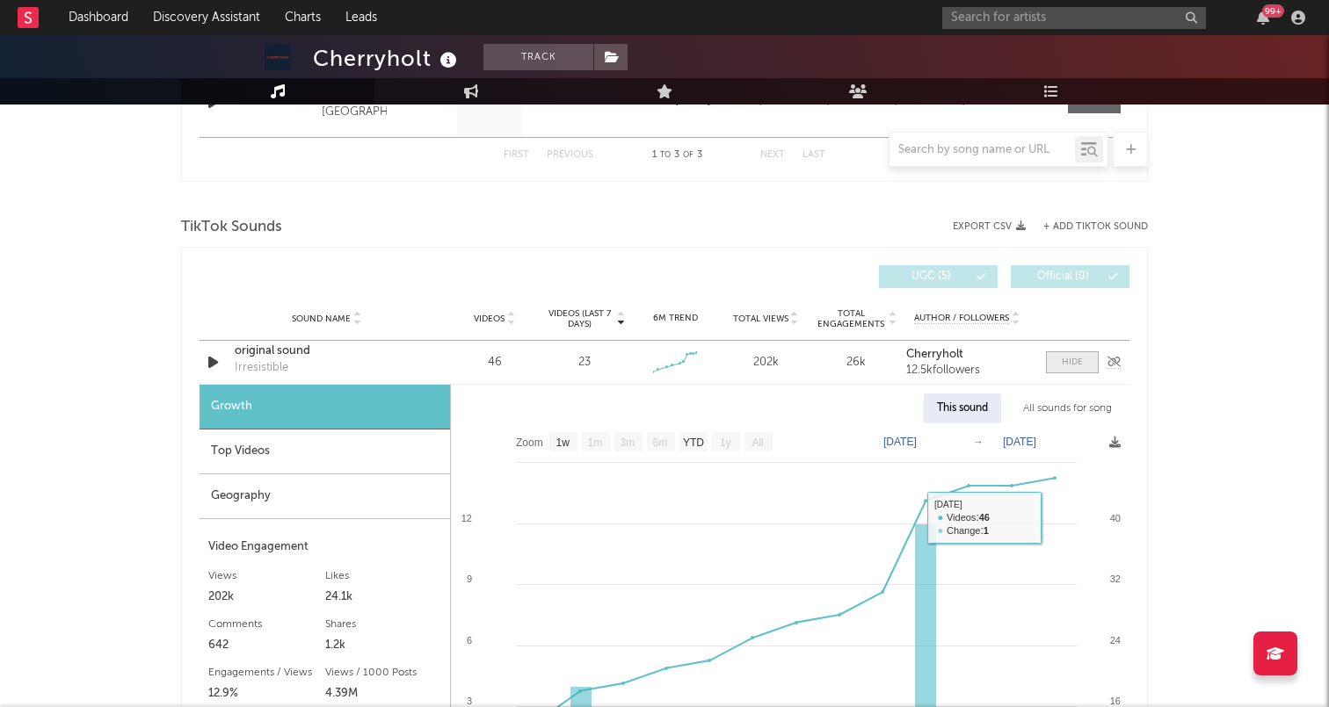
click at [1072, 369] on span at bounding box center [1072, 362] width 53 height 22
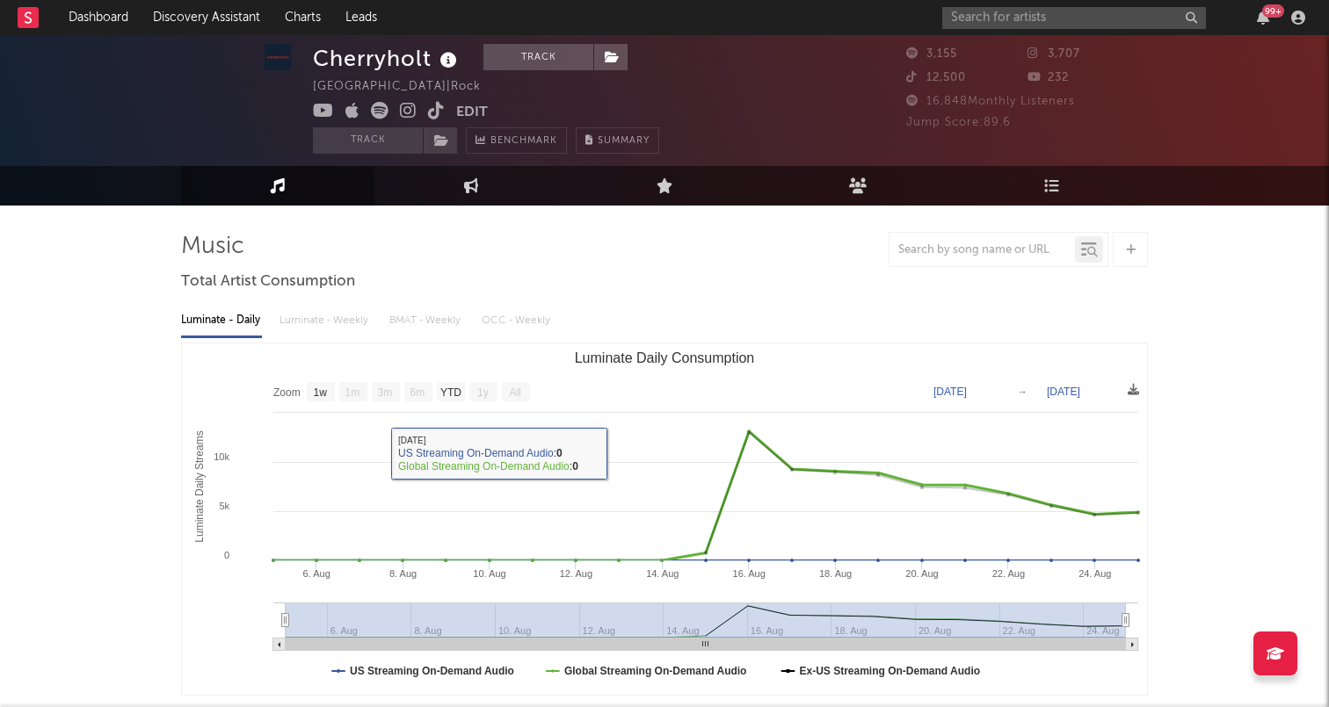
scroll to position [0, 0]
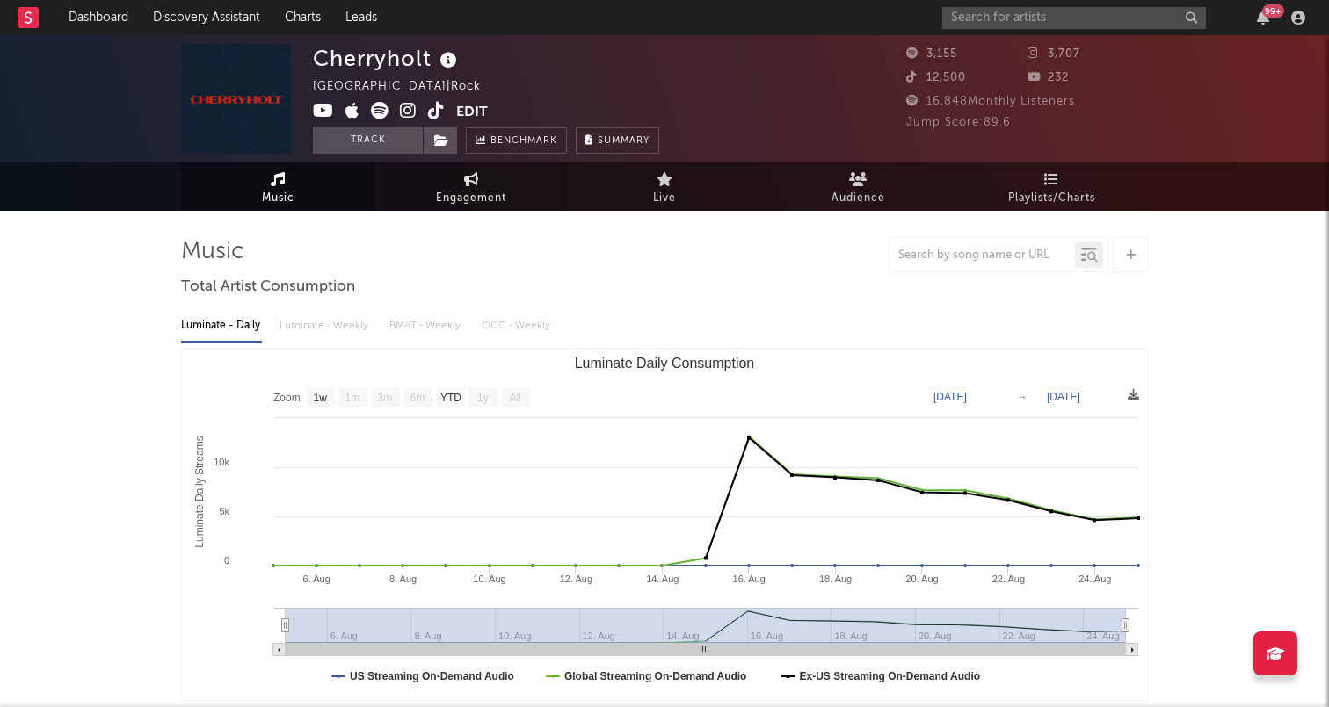
click at [444, 186] on link "Engagement" at bounding box center [470, 187] width 193 height 48
select select "1w"
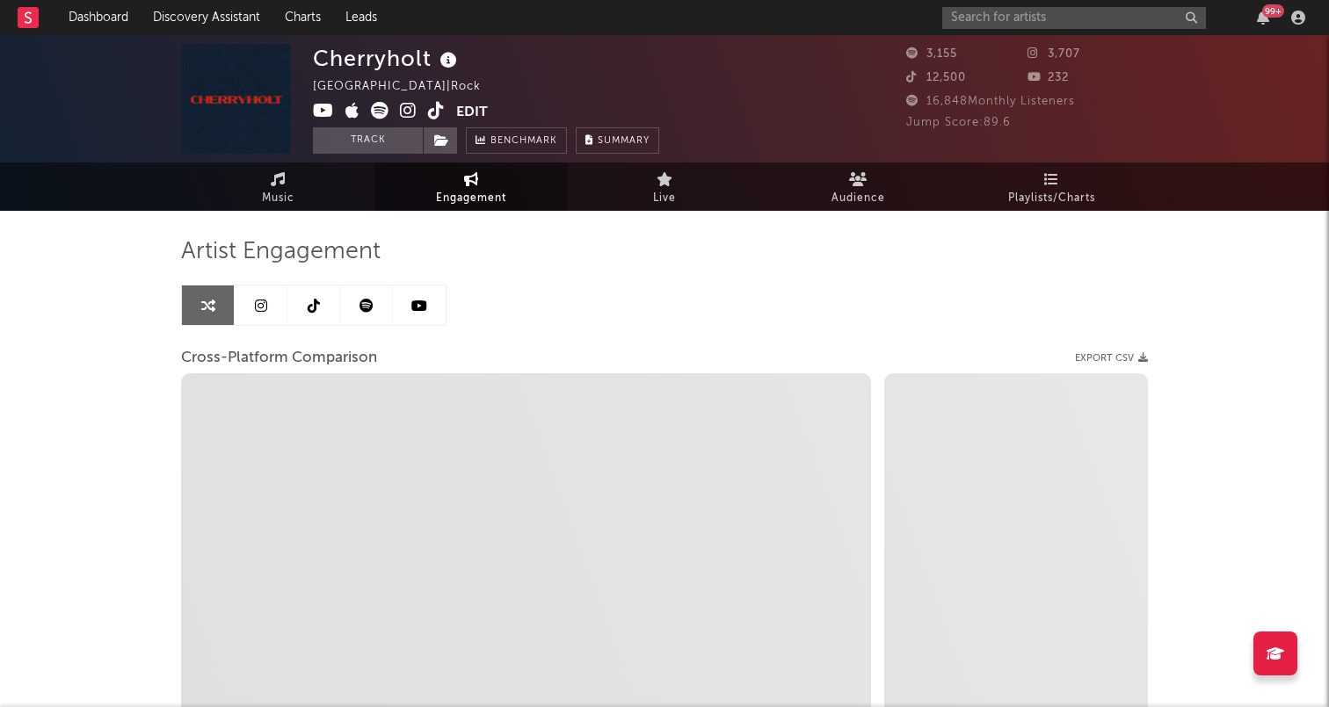
select select "1m"
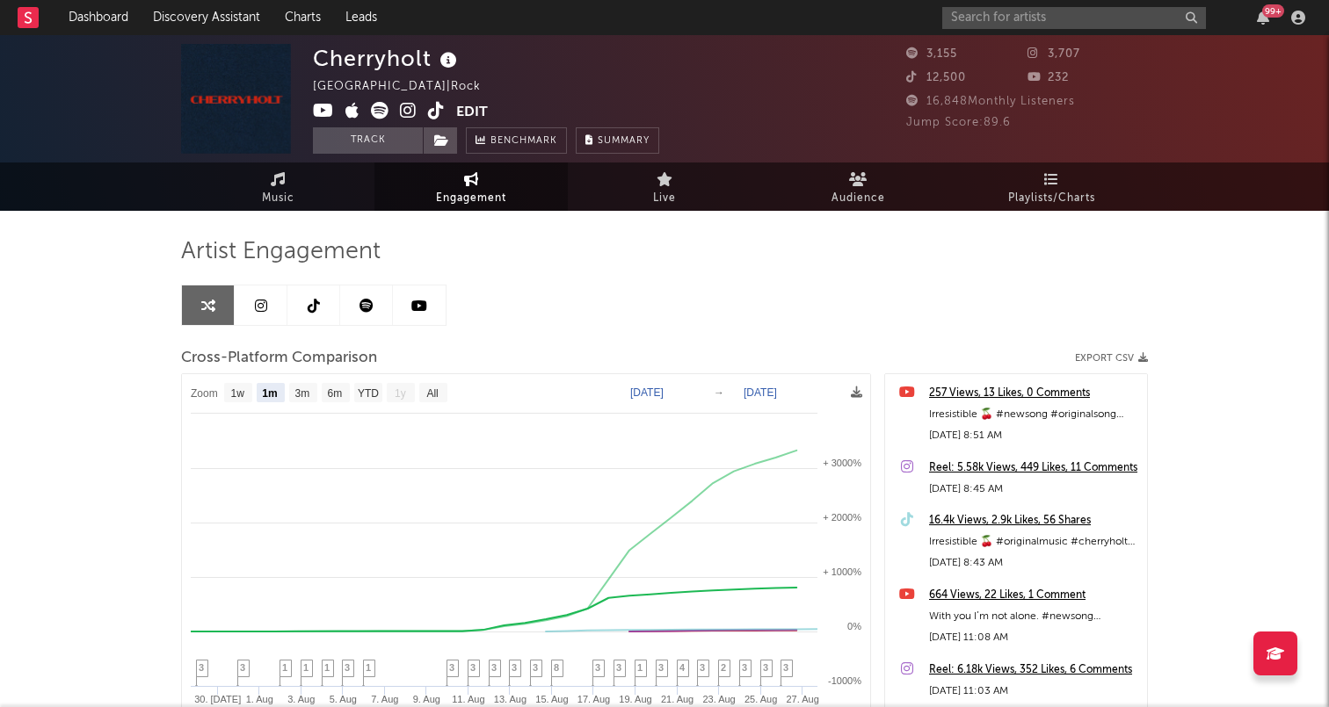
click at [304, 308] on link at bounding box center [313, 306] width 53 height 40
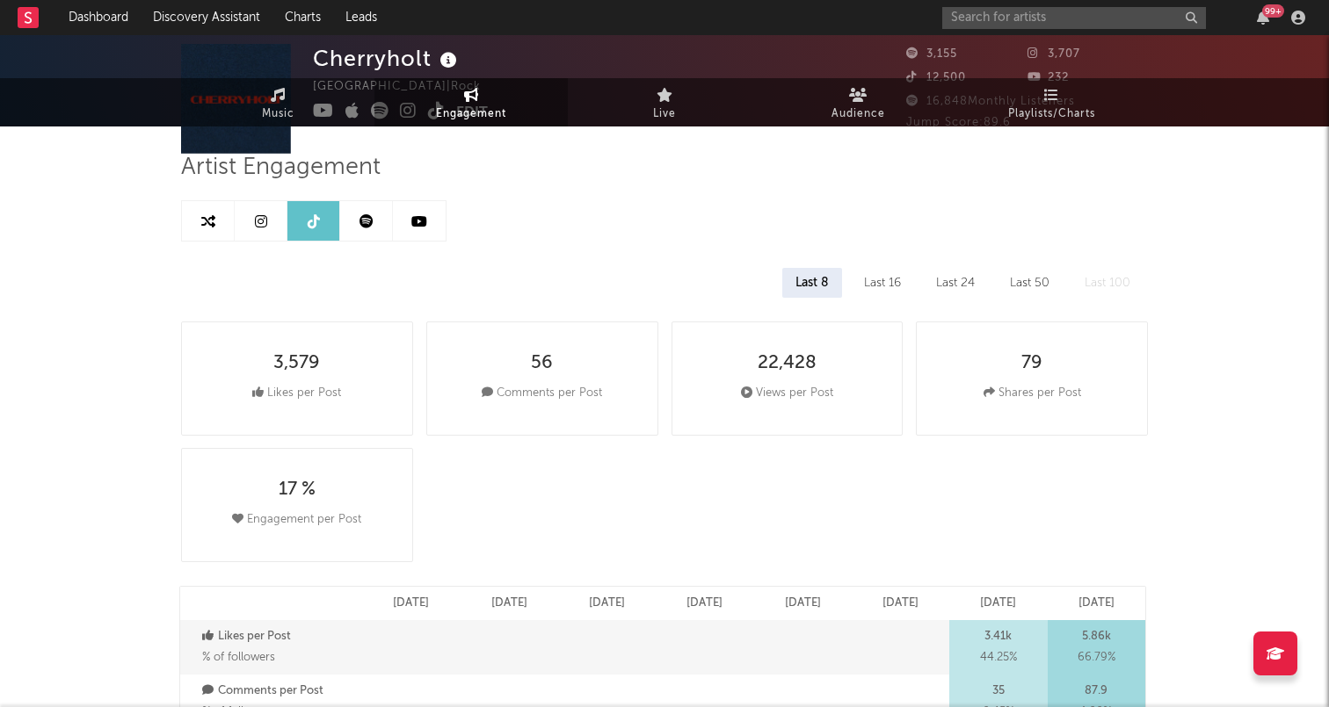
select select "1w"
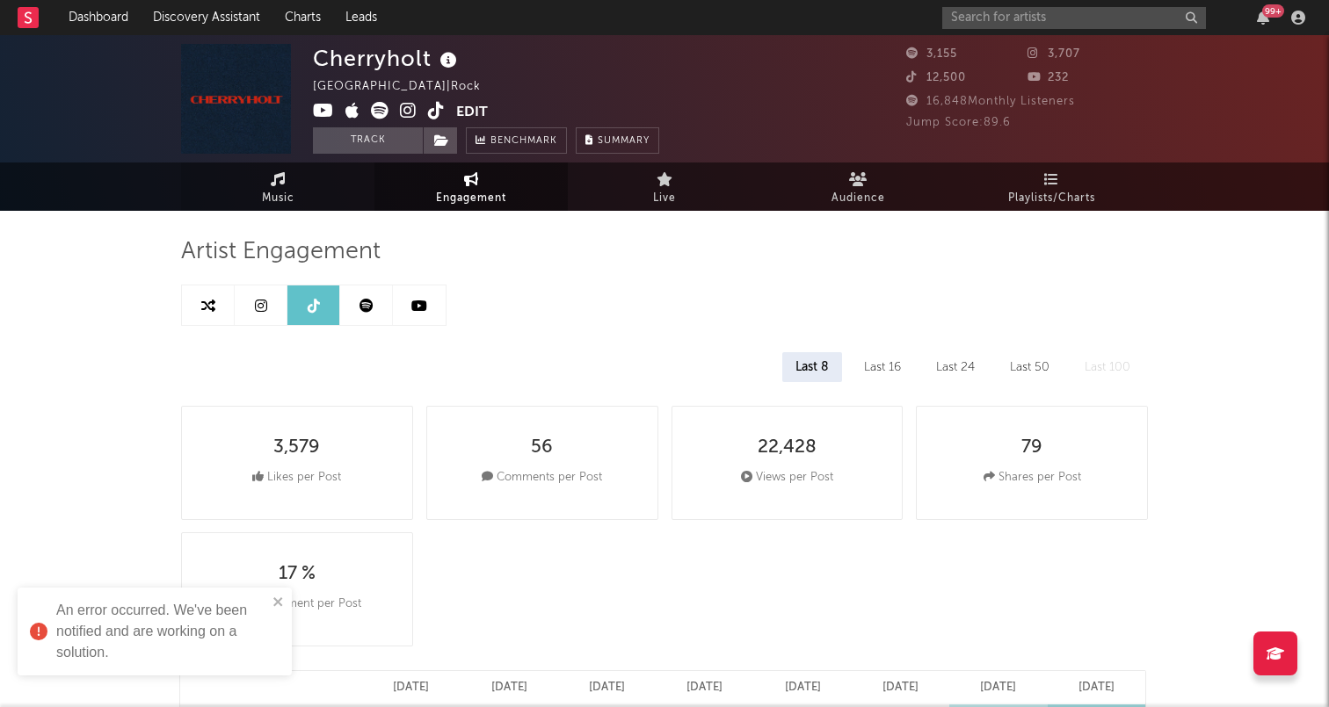
click at [311, 202] on link "Music" at bounding box center [277, 187] width 193 height 48
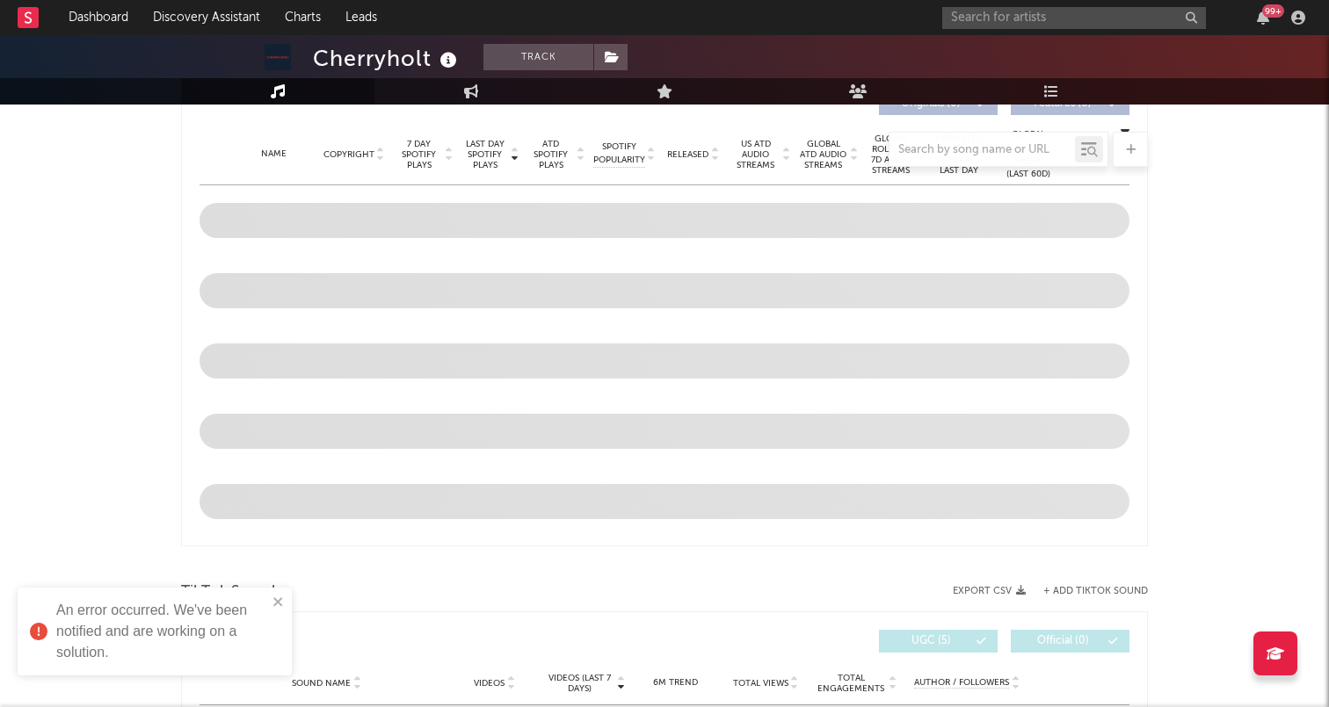
select select "1w"
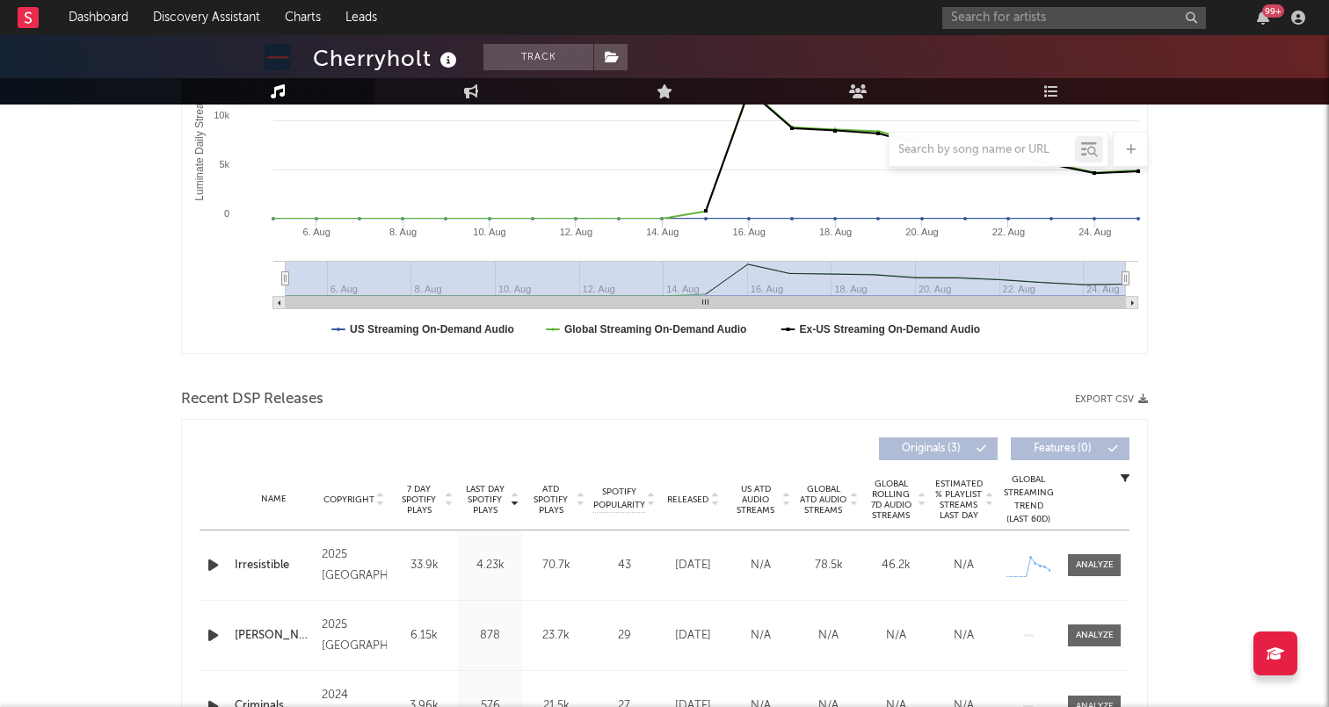
scroll to position [336, 0]
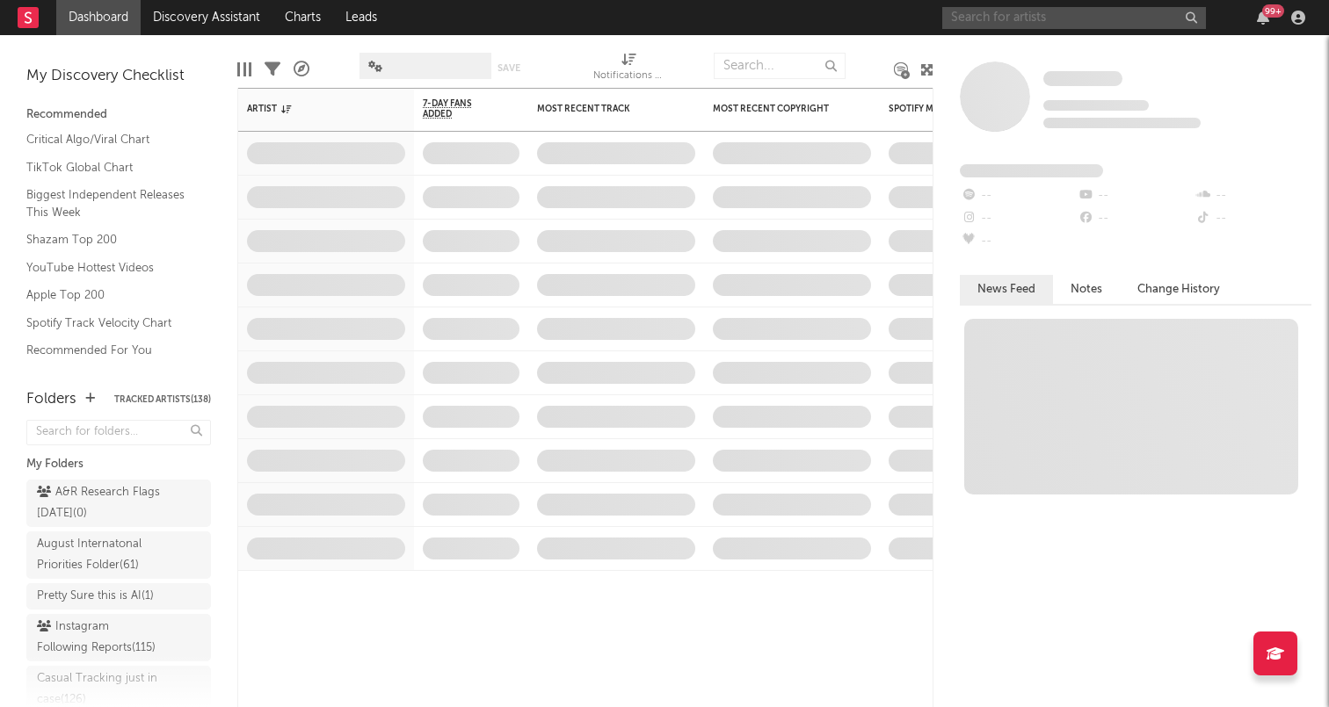
click at [1087, 15] on input "text" at bounding box center [1074, 18] width 264 height 22
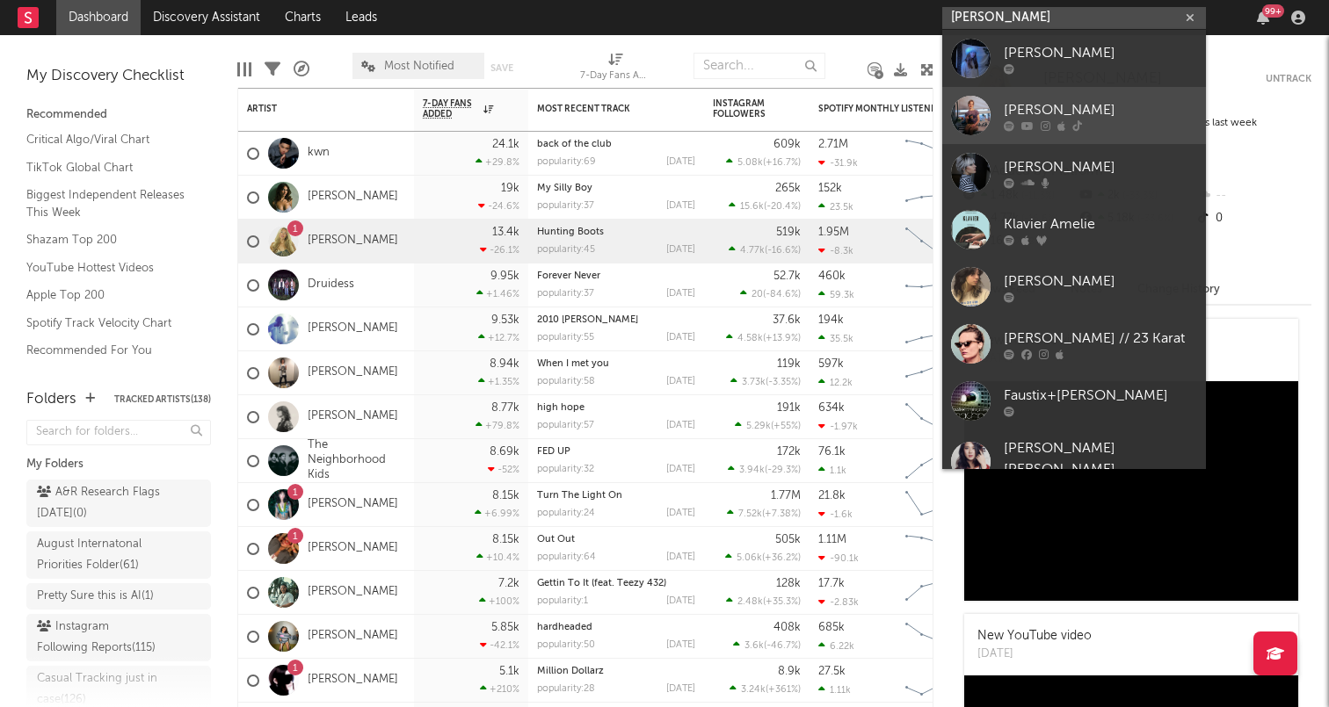
type input "amelie kalia"
click at [1091, 123] on div at bounding box center [1099, 125] width 193 height 11
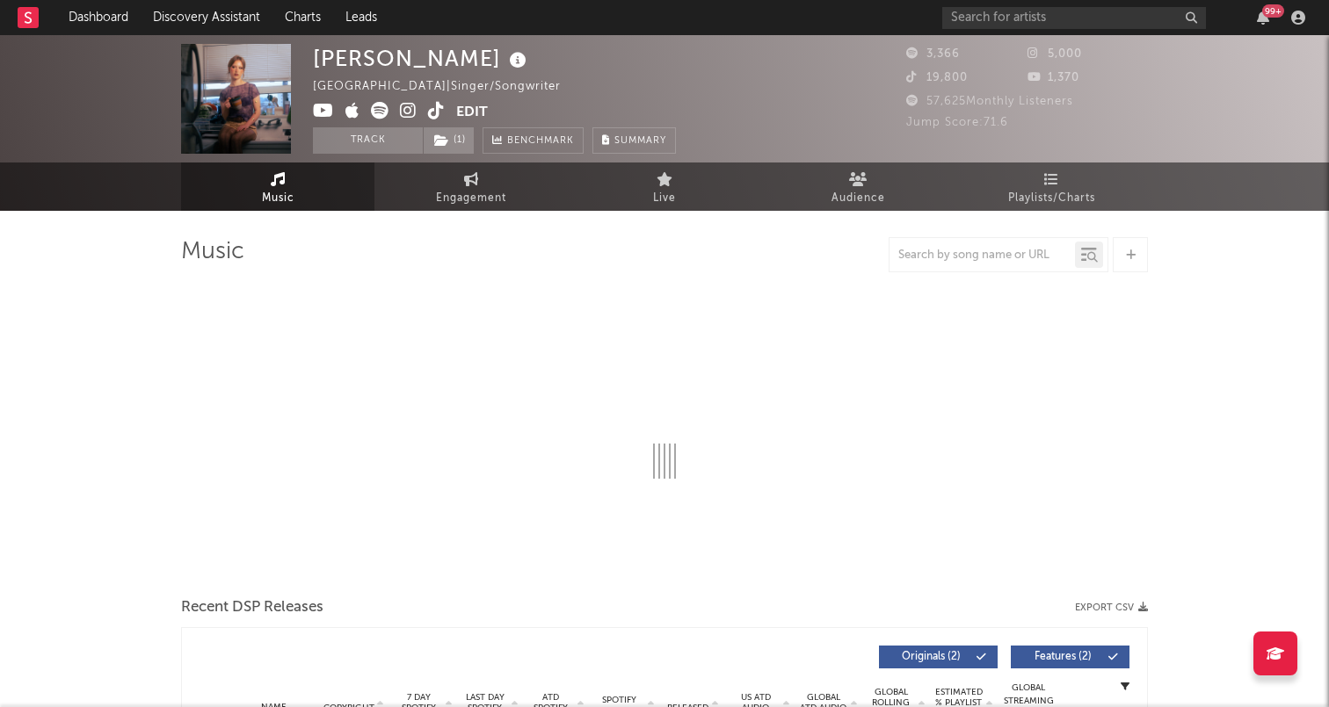
select select "1w"
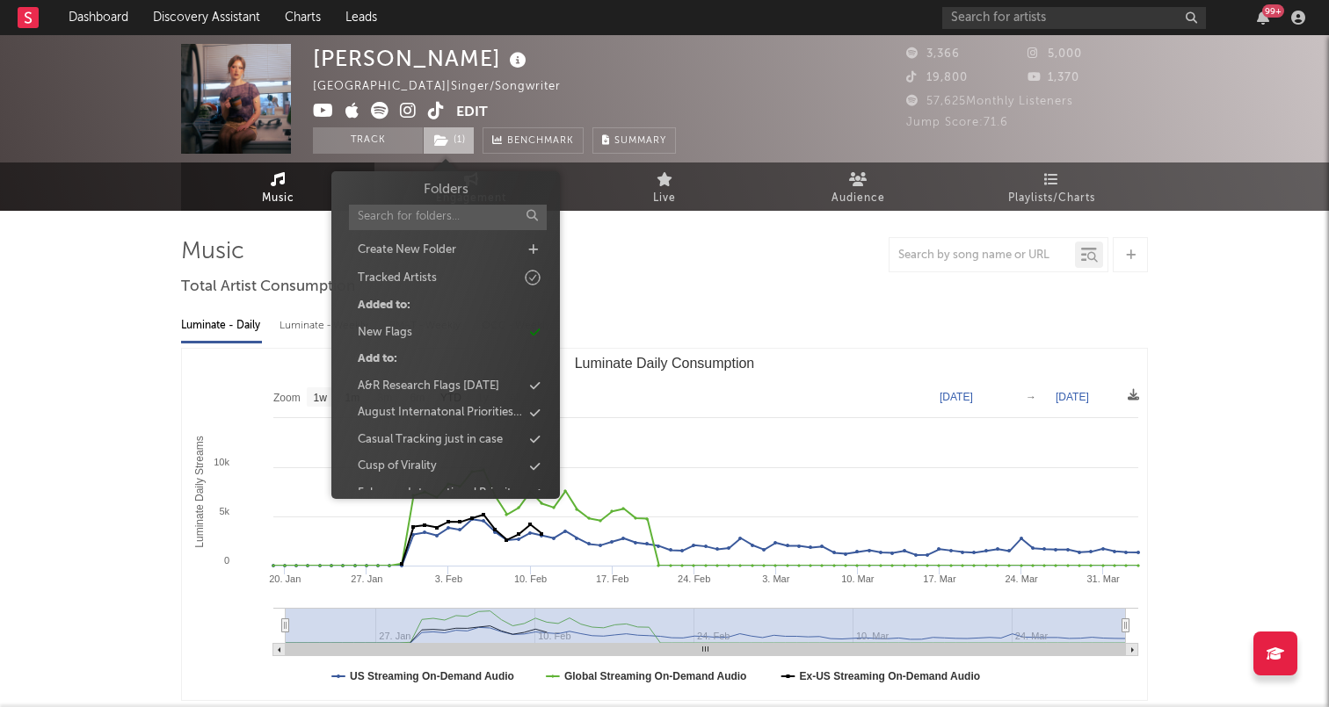
click at [455, 144] on span "( 1 )" at bounding box center [449, 140] width 52 height 26
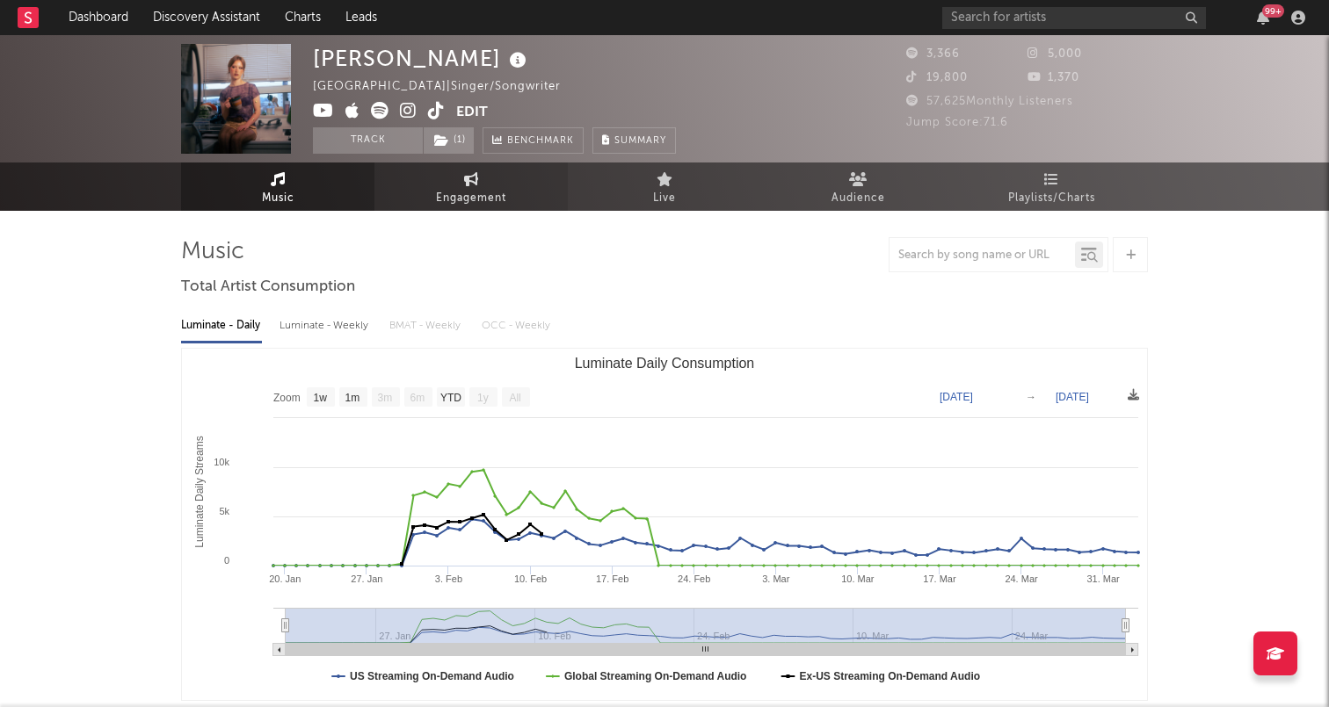
click at [495, 196] on span "Engagement" at bounding box center [471, 198] width 70 height 21
select select "1w"
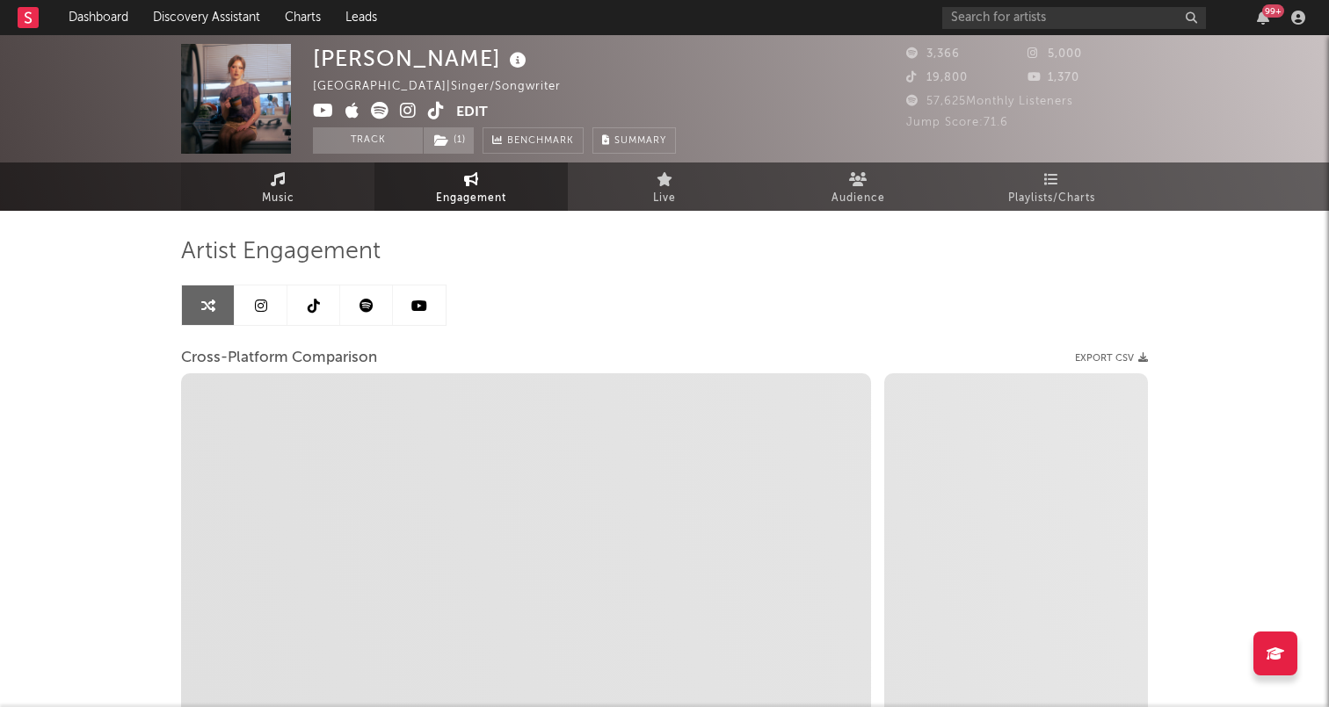
click at [307, 198] on link "Music" at bounding box center [277, 187] width 193 height 48
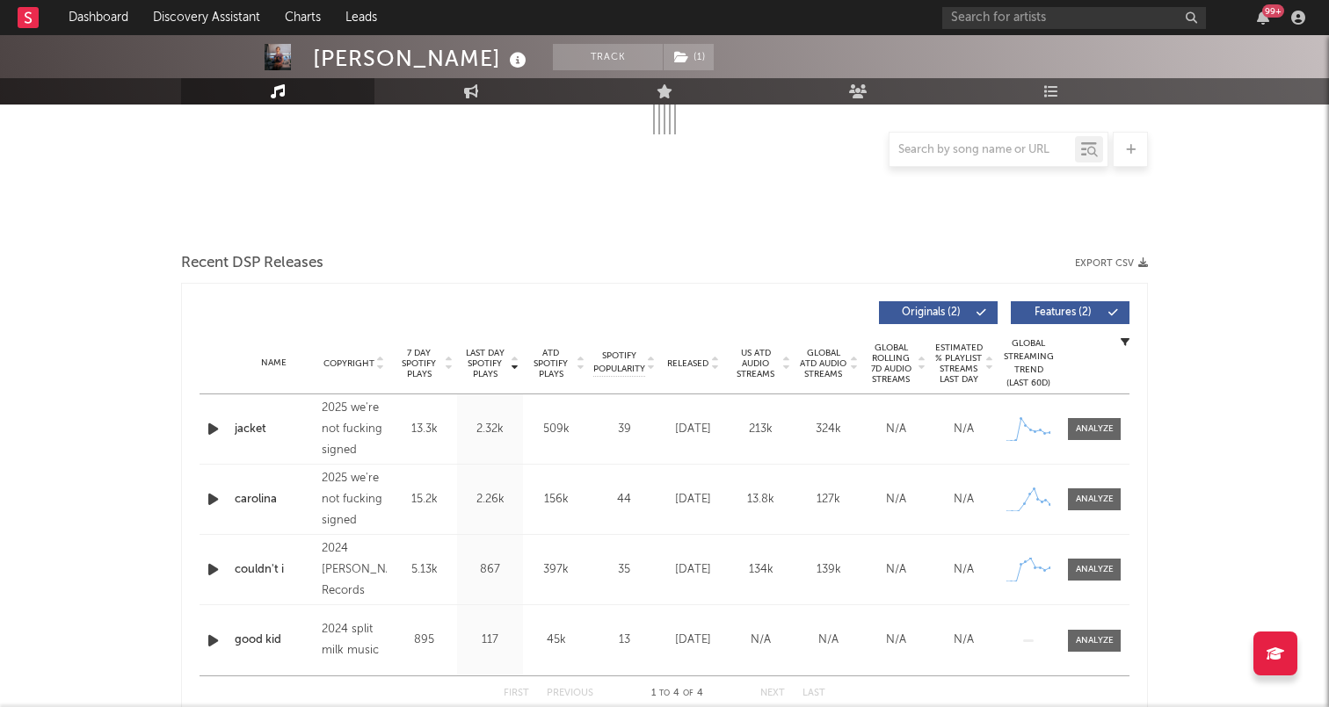
select select "1w"
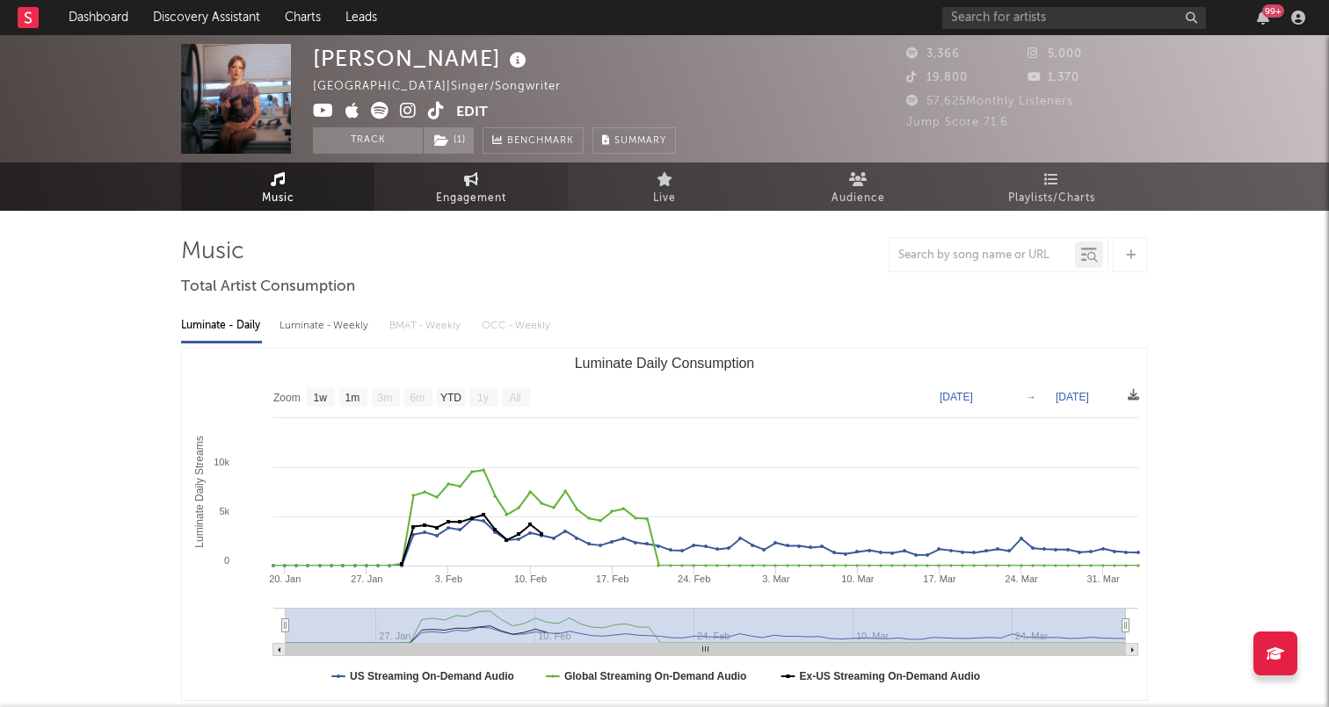
click at [479, 192] on span "Engagement" at bounding box center [471, 198] width 70 height 21
select select "1m"
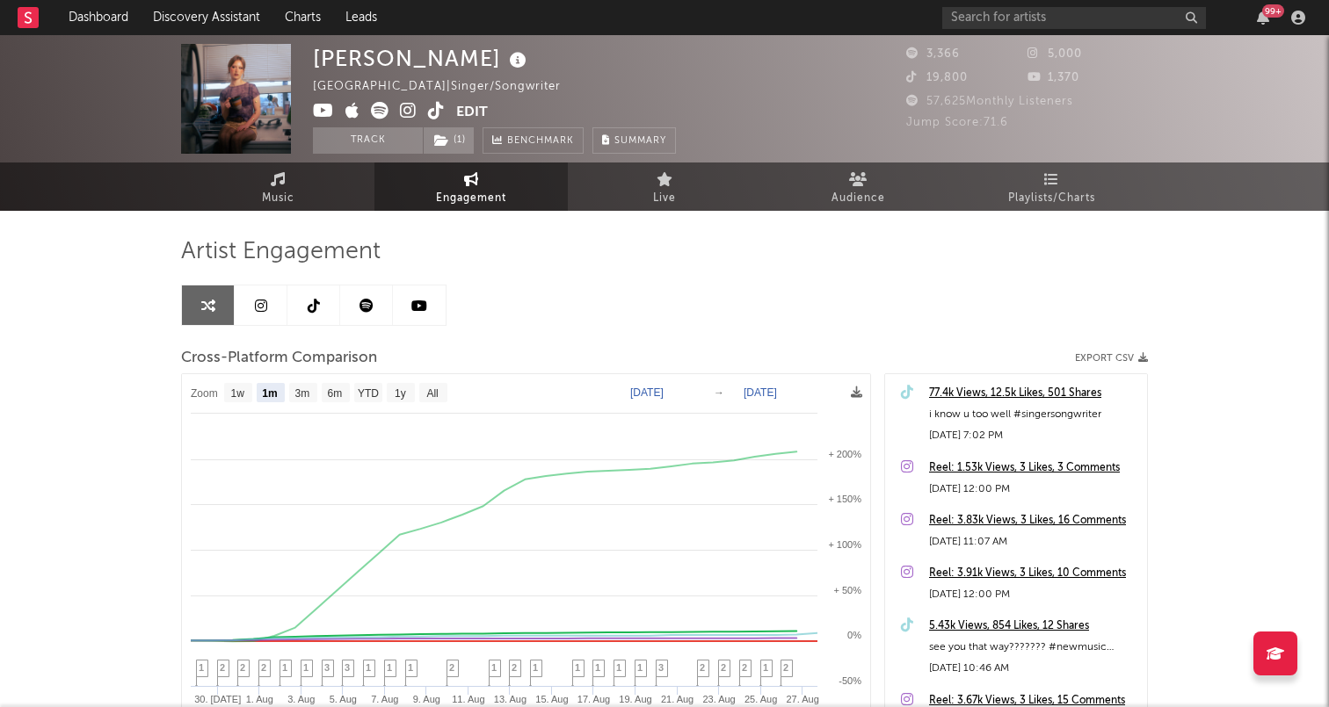
click at [321, 307] on link at bounding box center [313, 306] width 53 height 40
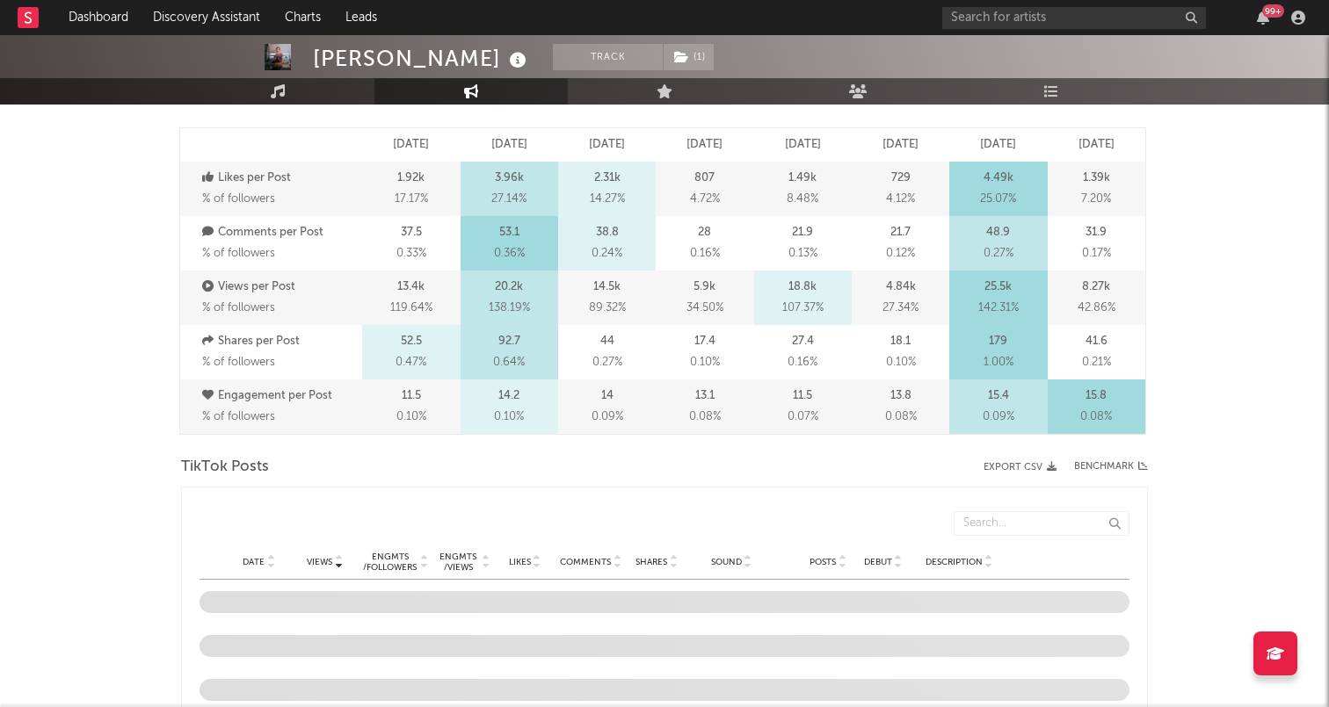
select select "6m"
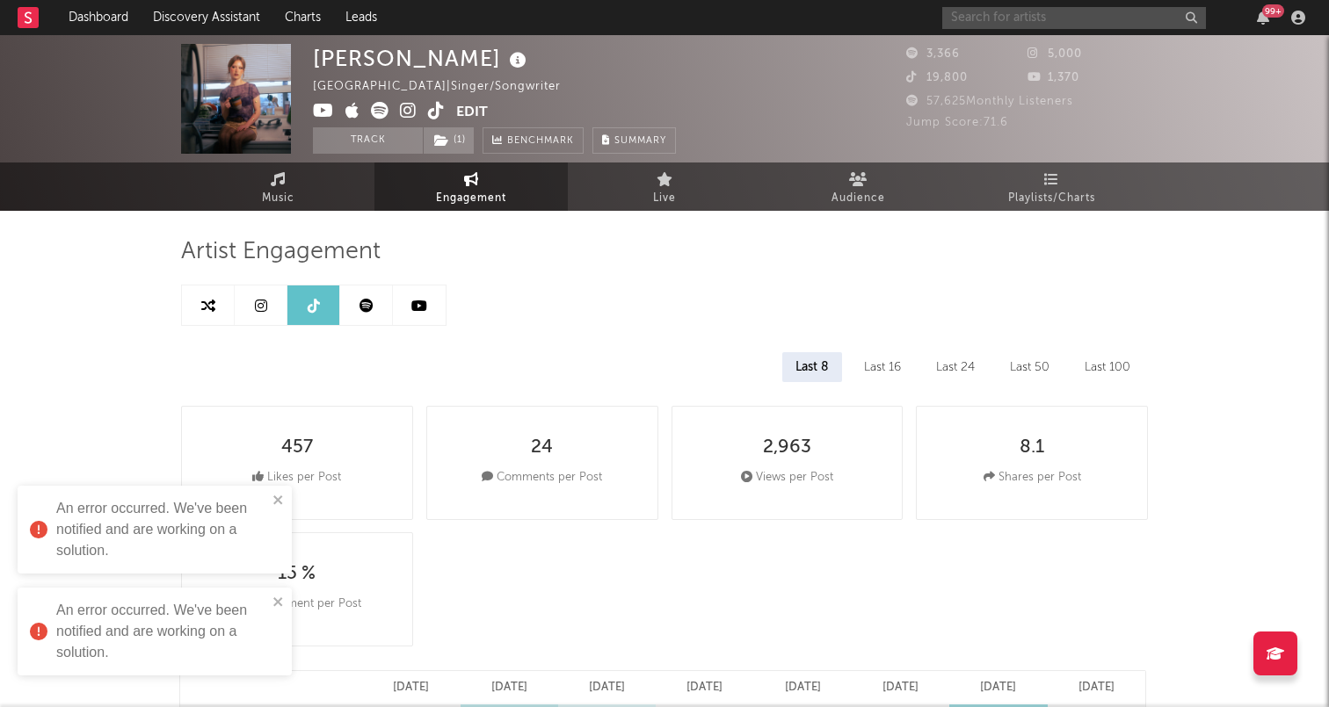
click at [1022, 15] on input "text" at bounding box center [1074, 18] width 264 height 22
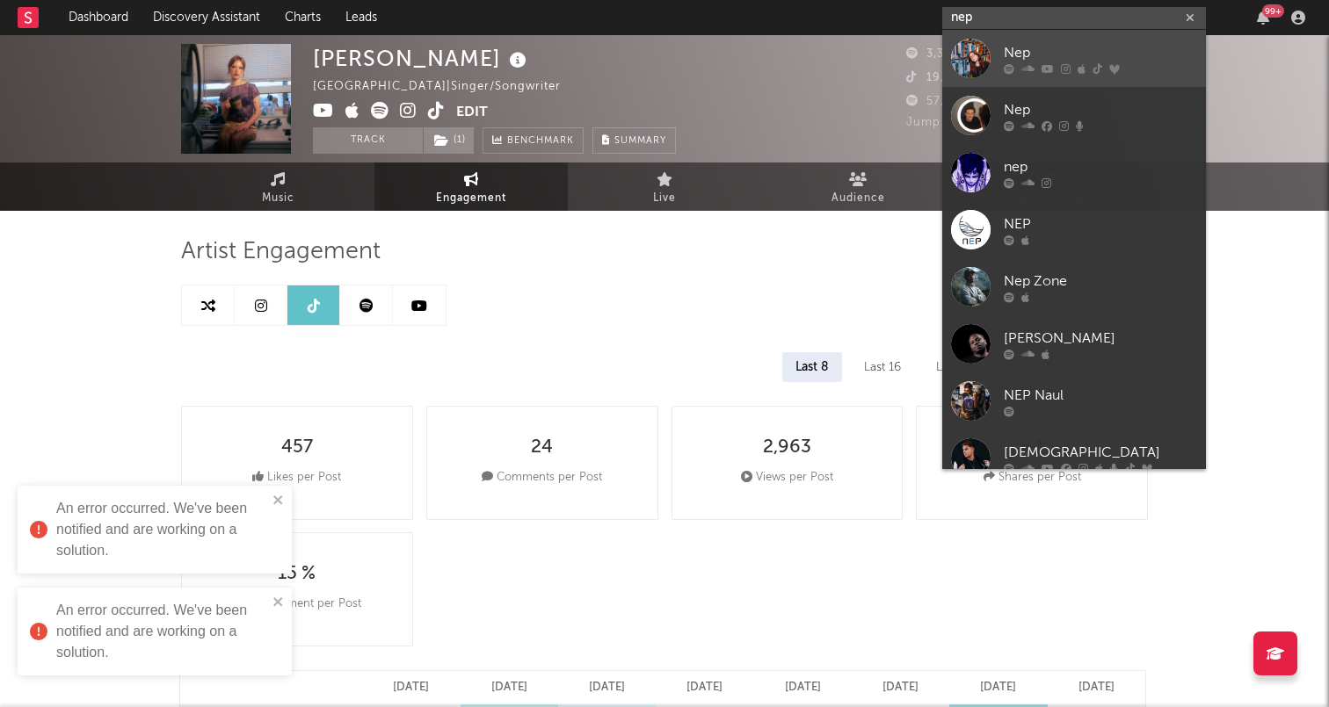
type input "nep"
click at [1021, 55] on div "Nep" at bounding box center [1099, 52] width 193 height 21
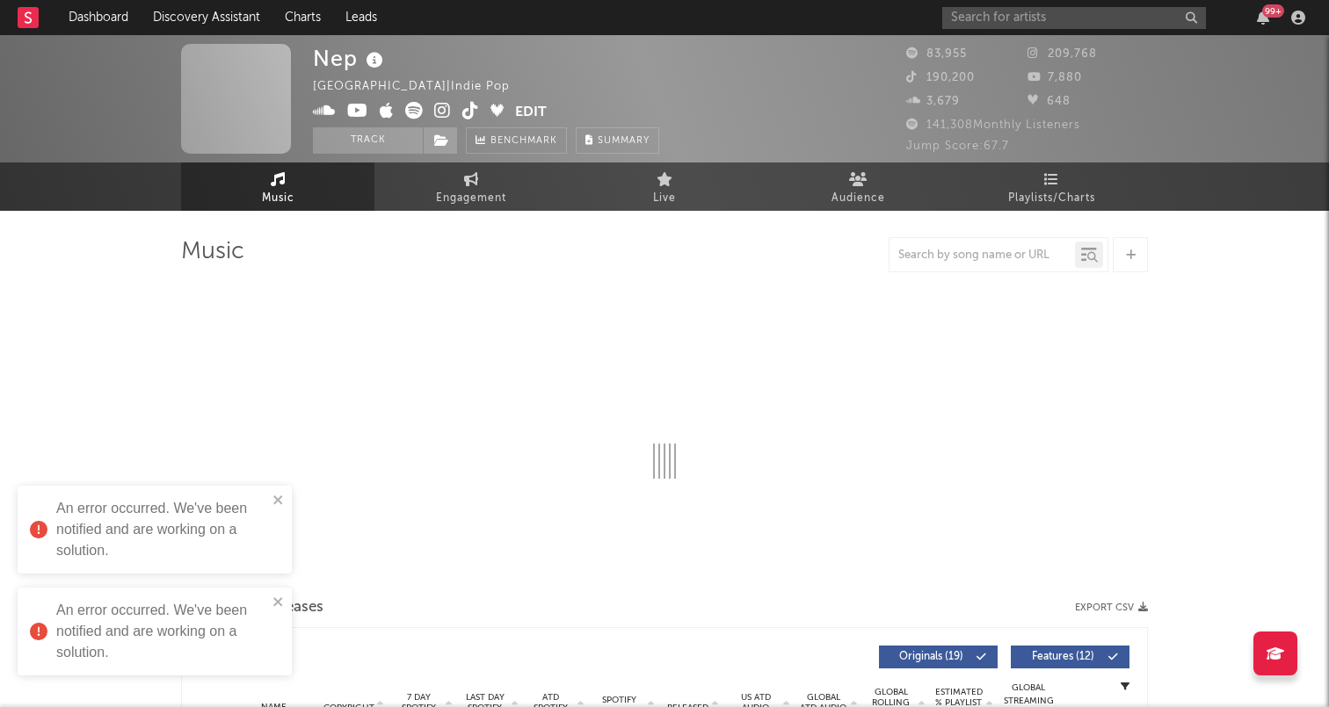
select select "6m"
